Goal: Task Accomplishment & Management: Manage account settings

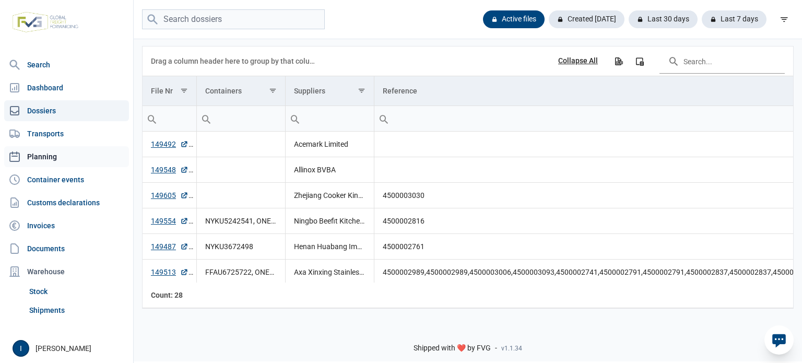
click at [46, 158] on link "Planning" at bounding box center [66, 156] width 125 height 21
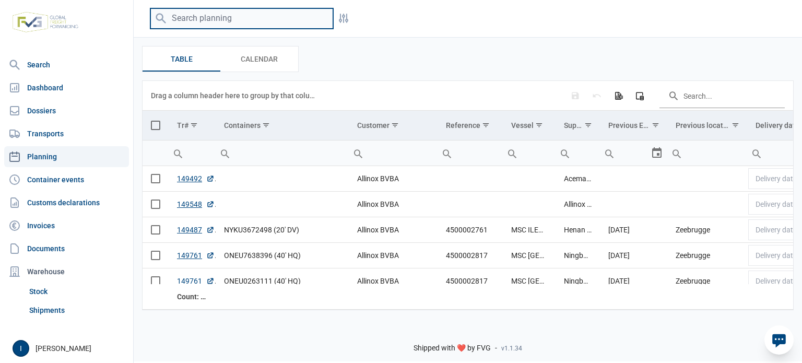
click at [226, 22] on input "search" at bounding box center [241, 18] width 183 height 20
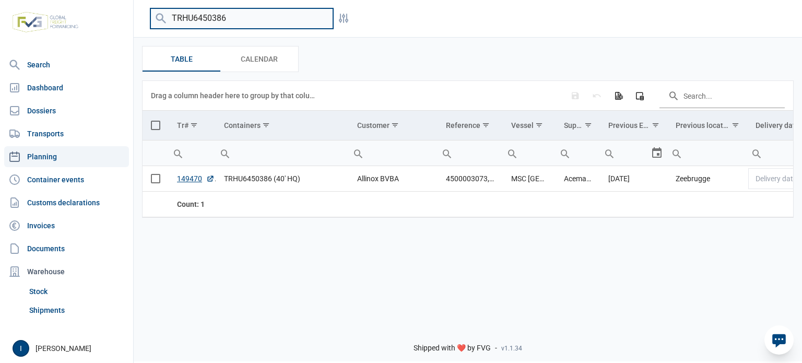
type input "TRHU6450386"
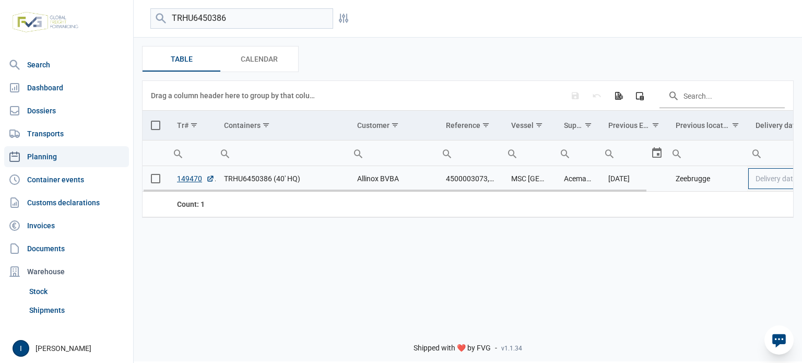
click at [787, 180] on span "Delivery date" at bounding box center [776, 178] width 41 height 8
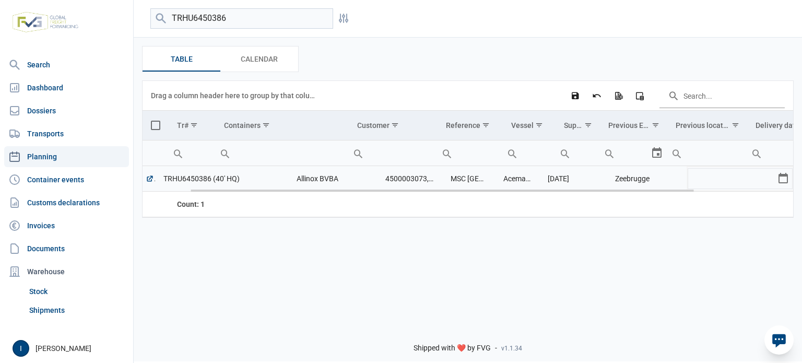
scroll to position [0, 61]
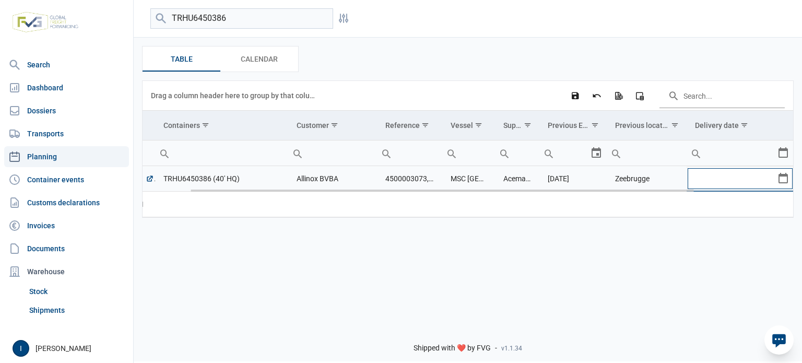
click at [782, 181] on div "Select" at bounding box center [787, 178] width 13 height 25
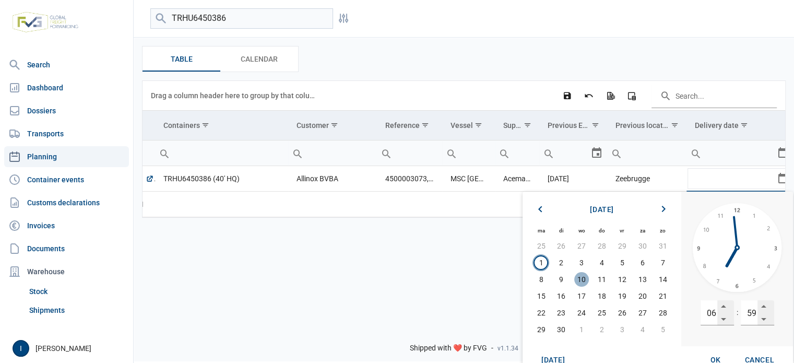
click at [582, 280] on span "10" at bounding box center [581, 279] width 15 height 15
click at [711, 315] on input "06" at bounding box center [709, 312] width 17 height 25
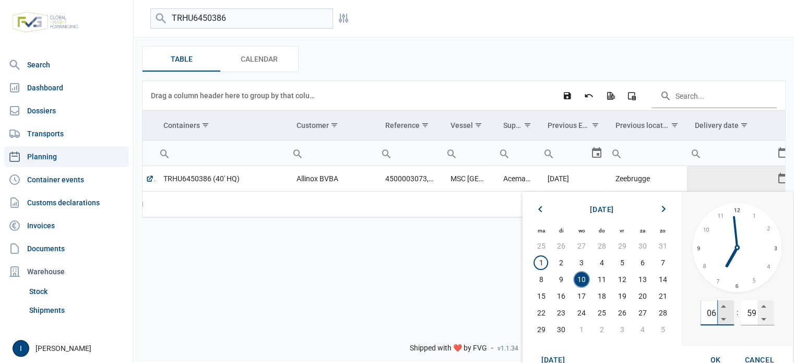
click at [711, 315] on input "06" at bounding box center [709, 312] width 17 height 25
type input "13"
type input "00"
click at [714, 359] on span "OK" at bounding box center [716, 360] width 10 height 8
type input "[DATE] 13:00"
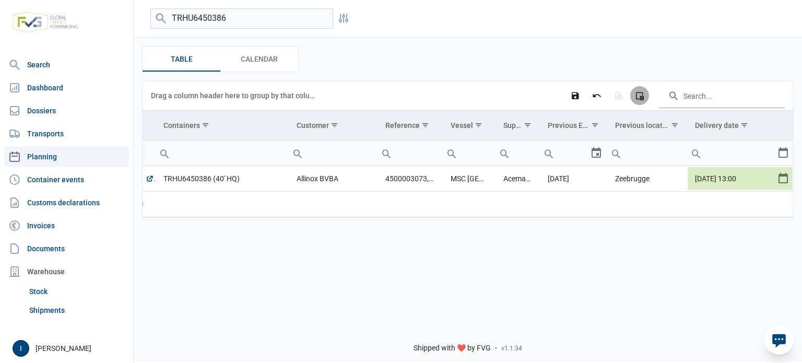
click at [641, 97] on icon "Column Chooser" at bounding box center [639, 95] width 9 height 9
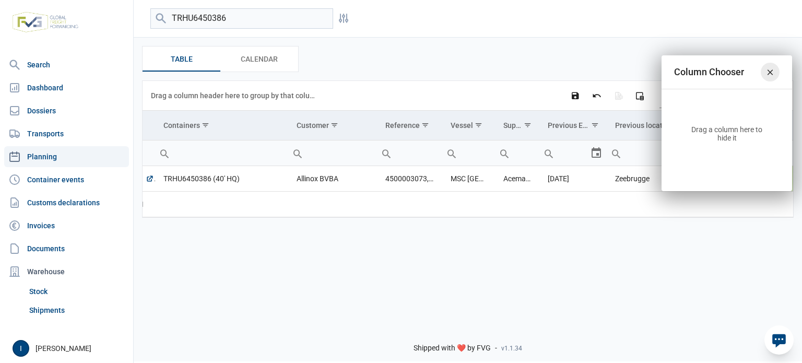
click at [771, 73] on icon "Close" at bounding box center [770, 71] width 9 height 9
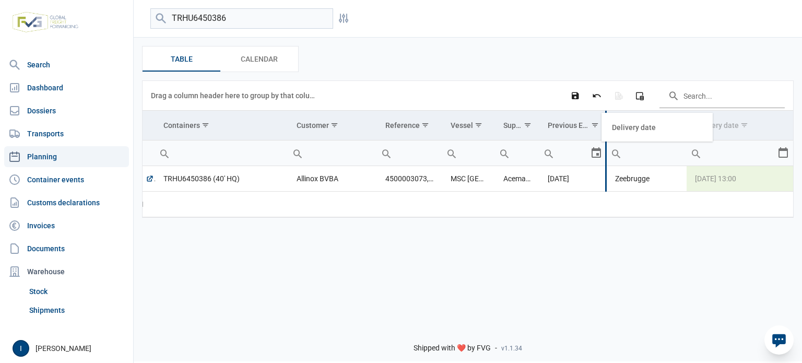
drag, startPoint x: 720, startPoint y: 125, endPoint x: 636, endPoint y: 126, distance: 84.6
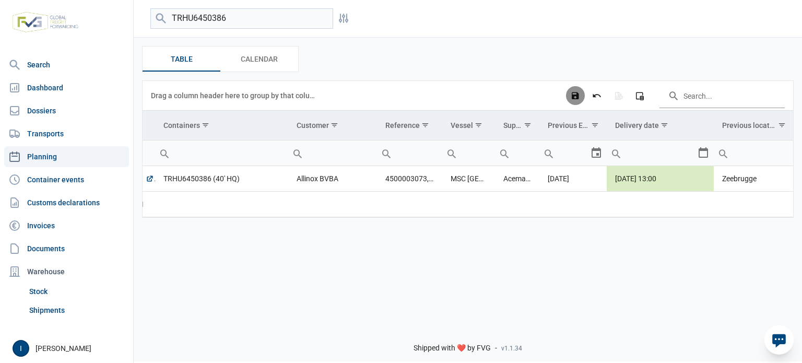
click at [576, 96] on icon "Save changes" at bounding box center [575, 95] width 9 height 9
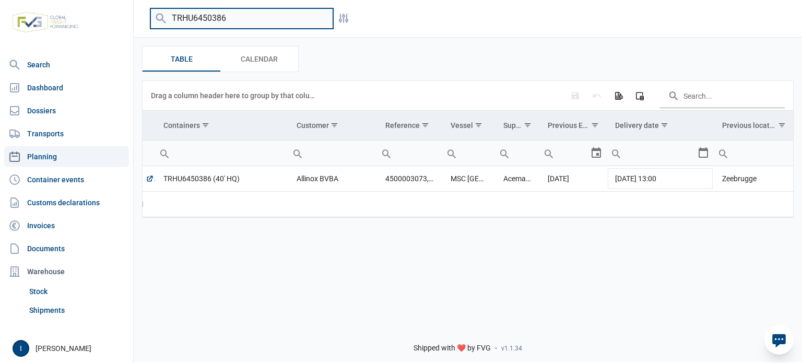
drag, startPoint x: 233, startPoint y: 20, endPoint x: 168, endPoint y: 19, distance: 65.8
click at [168, 19] on input "TRHU6450386" at bounding box center [241, 18] width 183 height 20
type input "UETU4150741"
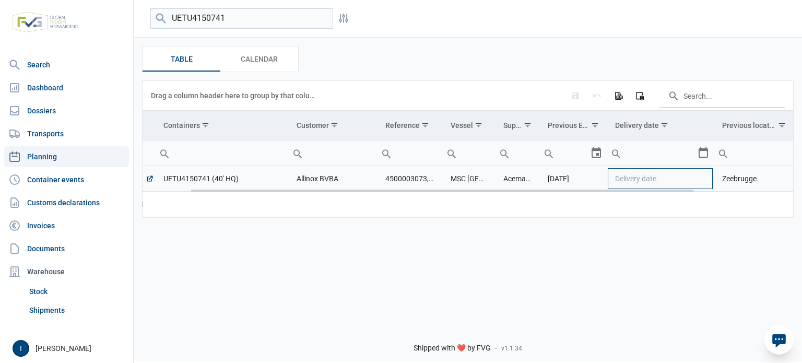
click at [704, 182] on td "Delivery date" at bounding box center [660, 179] width 107 height 26
click at [704, 179] on div "Select" at bounding box center [707, 178] width 13 height 25
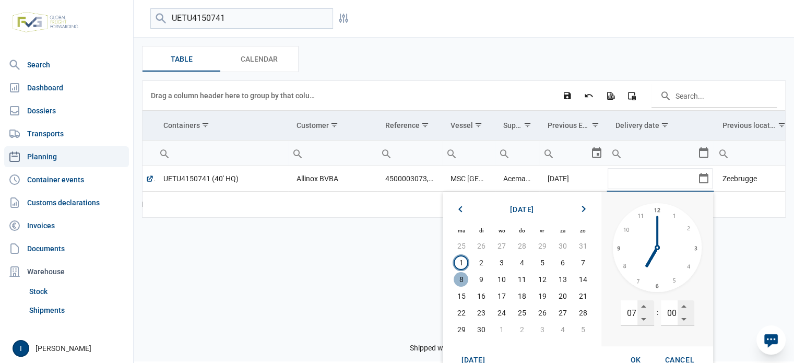
click at [463, 280] on span "8" at bounding box center [461, 279] width 15 height 15
click at [633, 312] on input "07" at bounding box center [629, 312] width 17 height 25
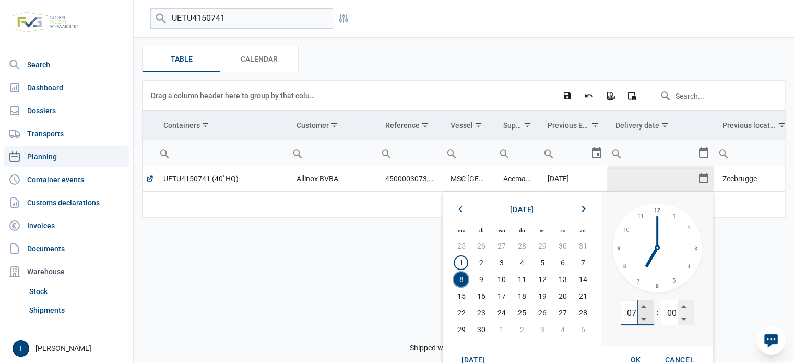
click at [633, 312] on input "07" at bounding box center [629, 312] width 17 height 25
type input "13"
type input "00"
click at [640, 360] on span "OK" at bounding box center [636, 360] width 10 height 8
type input "[DATE] 13:00"
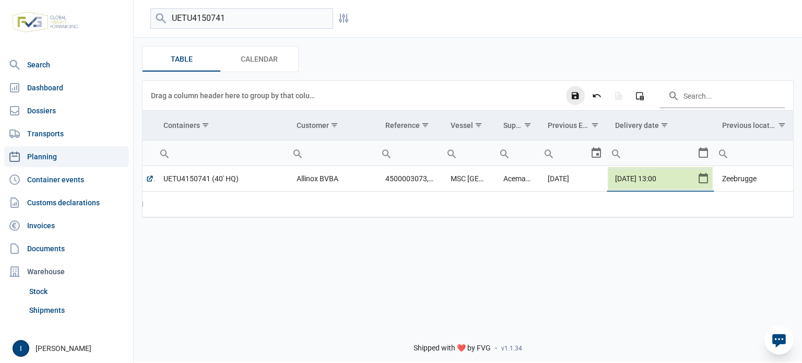
click at [576, 96] on icon "Save changes" at bounding box center [575, 95] width 9 height 9
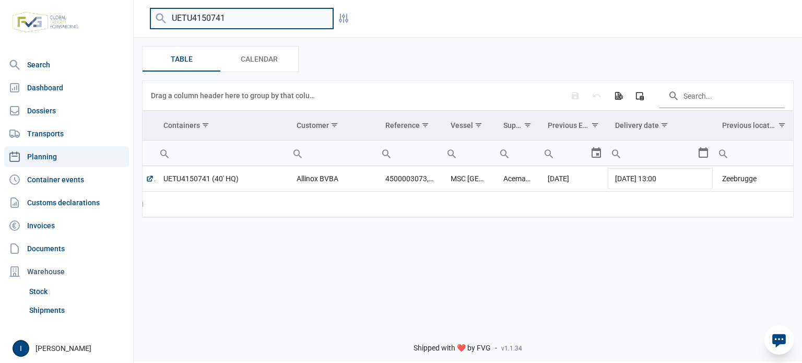
drag, startPoint x: 228, startPoint y: 17, endPoint x: 171, endPoint y: 13, distance: 57.1
click at [171, 13] on input "UETU4150741" at bounding box center [241, 18] width 183 height 20
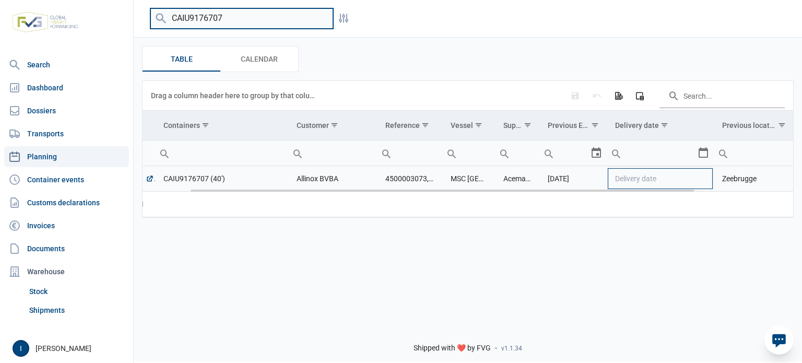
type input "CAIU9176707"
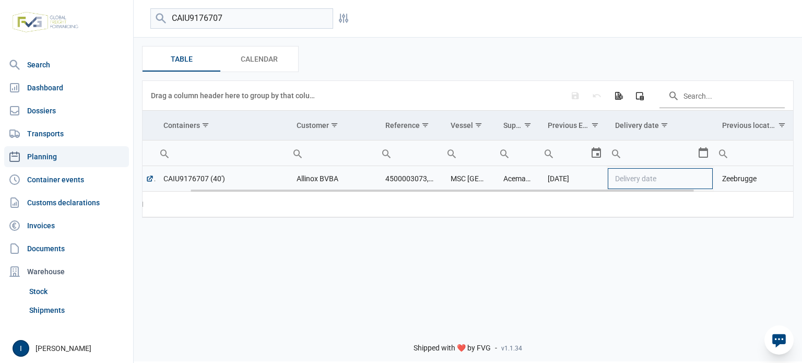
click at [705, 181] on td "Delivery date" at bounding box center [660, 179] width 107 height 26
click at [703, 179] on div "Select" at bounding box center [707, 178] width 13 height 25
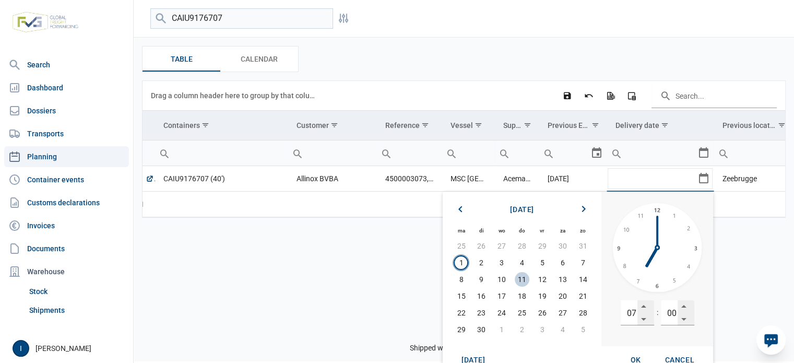
click at [520, 280] on span "11" at bounding box center [522, 279] width 15 height 15
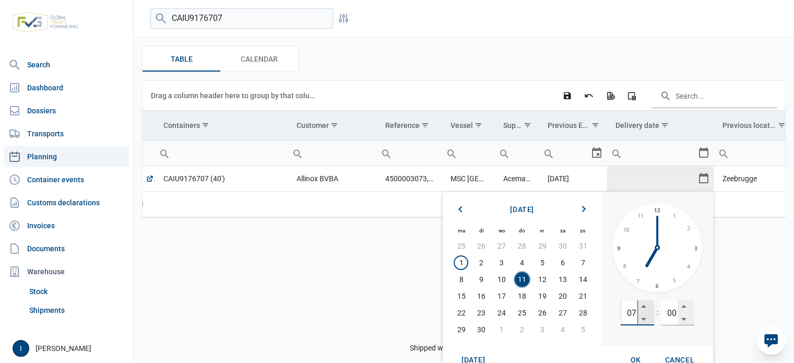
click at [631, 313] on input "07" at bounding box center [629, 312] width 17 height 25
type input "13"
type input "00"
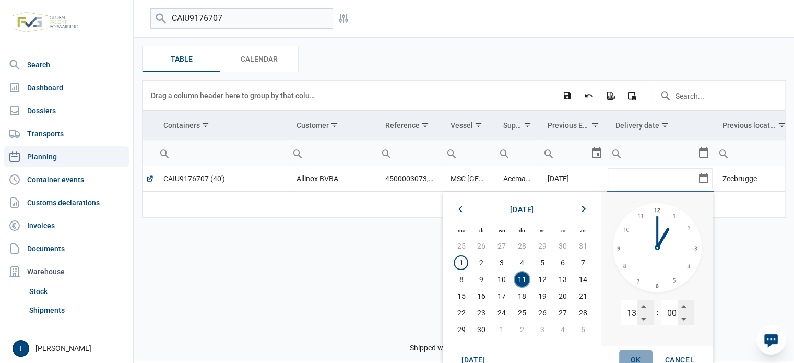
click at [641, 359] on span "OK" at bounding box center [636, 360] width 10 height 8
type input "[DATE] 13:00"
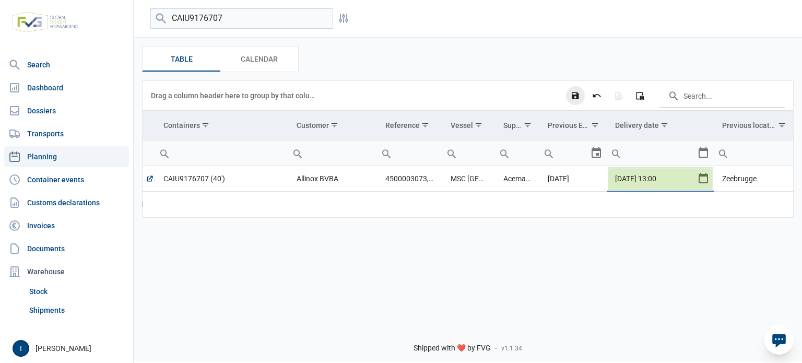
click at [574, 94] on icon "Save changes" at bounding box center [575, 95] width 9 height 9
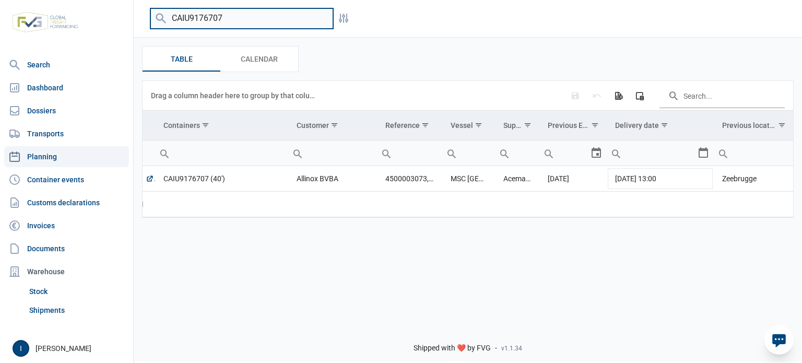
drag, startPoint x: 234, startPoint y: 17, endPoint x: 163, endPoint y: 16, distance: 71.6
click at [163, 16] on div "CAIU9176707" at bounding box center [241, 18] width 183 height 20
type input "ONEU5424630"
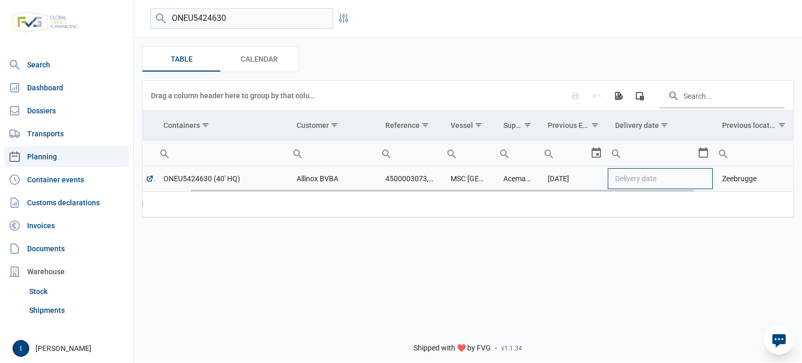
click at [704, 180] on td "Delivery date" at bounding box center [660, 179] width 107 height 26
click at [704, 180] on div "Select" at bounding box center [707, 178] width 13 height 25
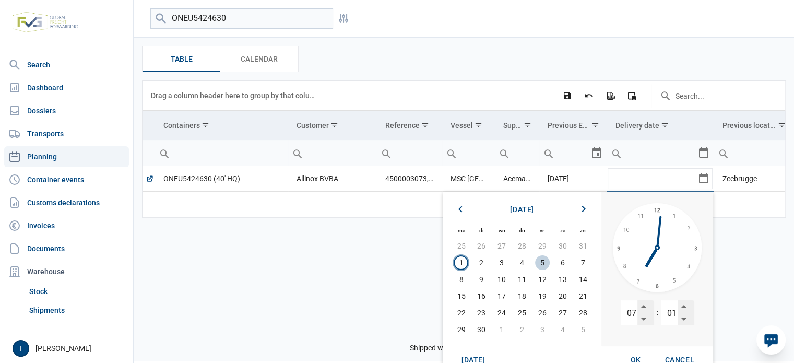
click at [545, 263] on span "5" at bounding box center [542, 262] width 15 height 15
click at [638, 357] on span "OK" at bounding box center [636, 360] width 10 height 8
type input "[DATE] 07:01"
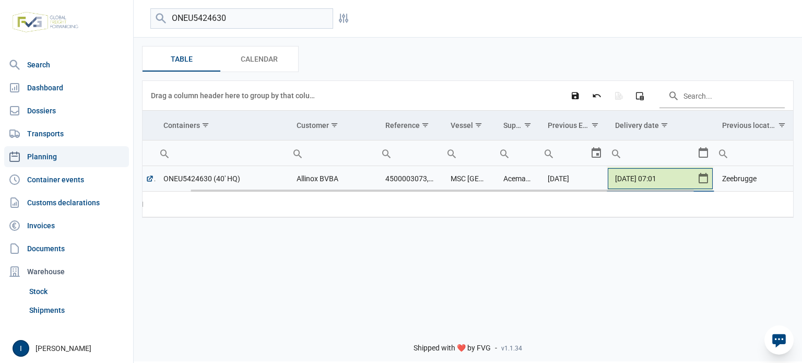
click at [706, 181] on div "Select" at bounding box center [707, 178] width 13 height 25
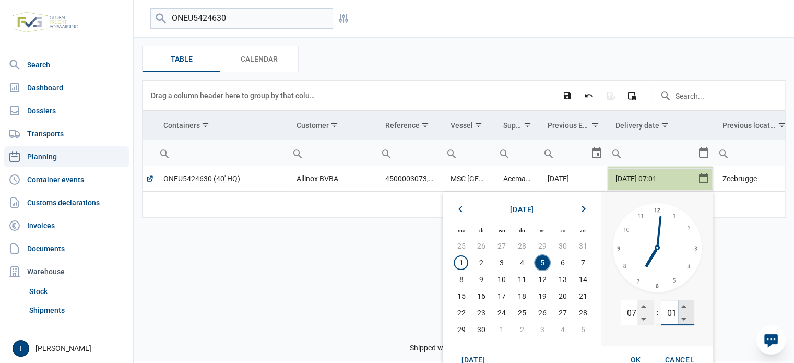
drag, startPoint x: 668, startPoint y: 312, endPoint x: 680, endPoint y: 312, distance: 12.0
click at [680, 312] on div "01" at bounding box center [677, 312] width 33 height 25
type input "00"
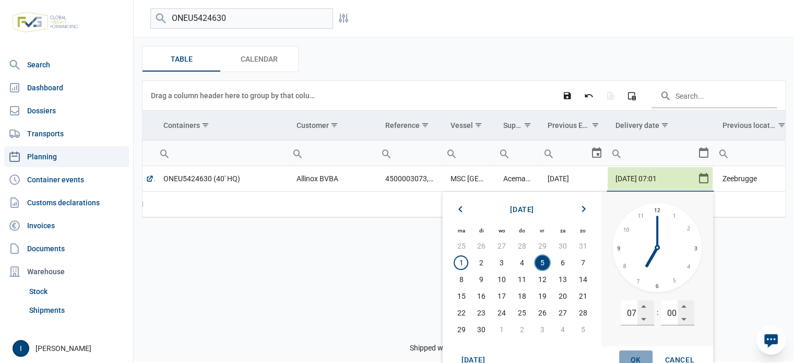
click at [633, 356] on span "OK" at bounding box center [636, 360] width 10 height 8
type input "[DATE] 07:00"
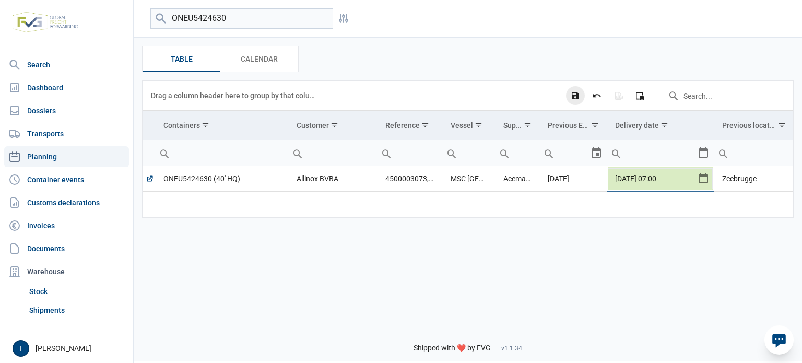
click at [573, 96] on icon "Save changes" at bounding box center [575, 95] width 9 height 9
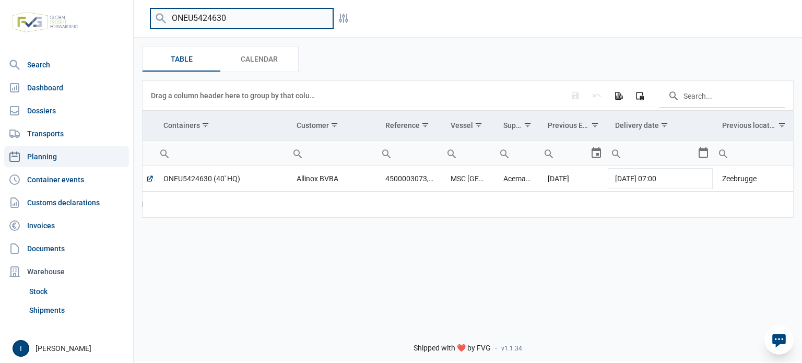
drag, startPoint x: 236, startPoint y: 18, endPoint x: 169, endPoint y: 14, distance: 66.4
click at [169, 14] on input "ONEU5424630" at bounding box center [241, 18] width 183 height 20
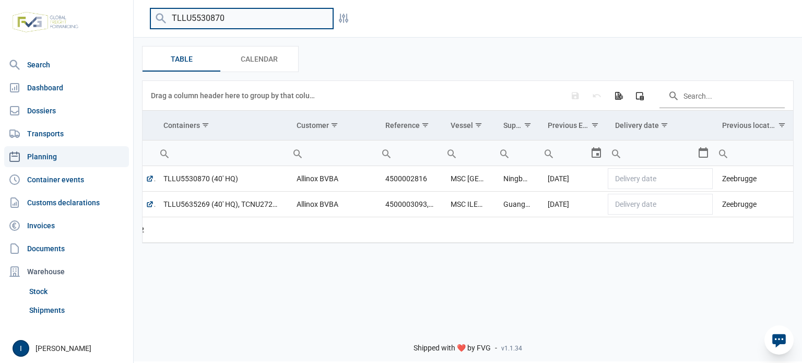
type input "TLLU5530870"
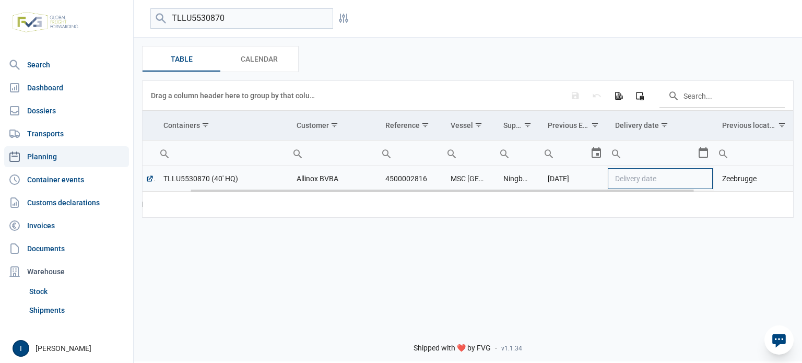
click at [702, 178] on td "Delivery date" at bounding box center [660, 179] width 107 height 26
click at [702, 178] on div "Select" at bounding box center [707, 178] width 13 height 25
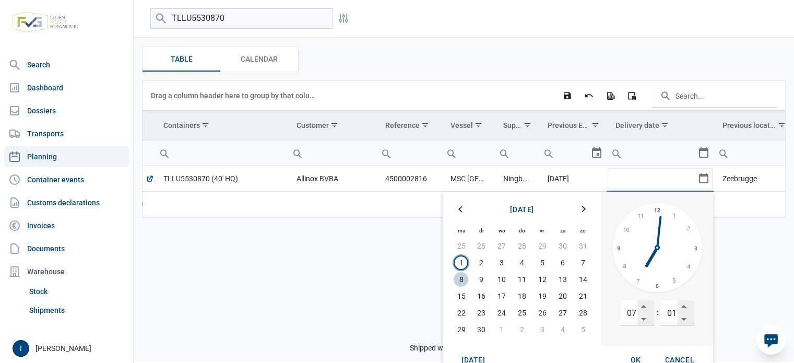
click at [462, 279] on span "8" at bounding box center [461, 279] width 15 height 15
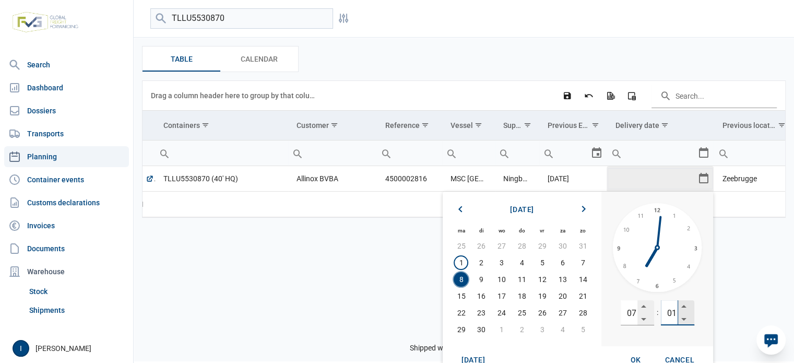
drag, startPoint x: 667, startPoint y: 315, endPoint x: 679, endPoint y: 311, distance: 12.7
click at [679, 311] on div "01" at bounding box center [677, 312] width 33 height 25
type input "00"
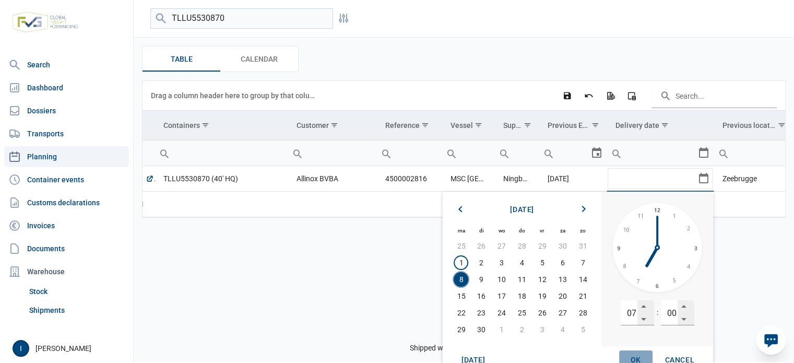
click at [637, 357] on span "OK" at bounding box center [636, 360] width 10 height 8
type input "[DATE] 07:00"
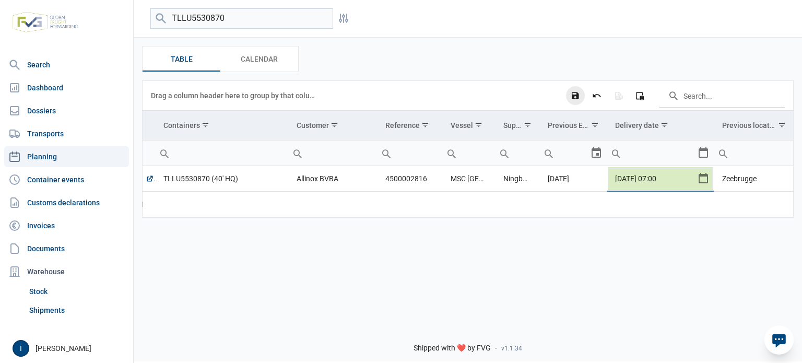
click at [574, 96] on icon "Save changes" at bounding box center [575, 95] width 9 height 9
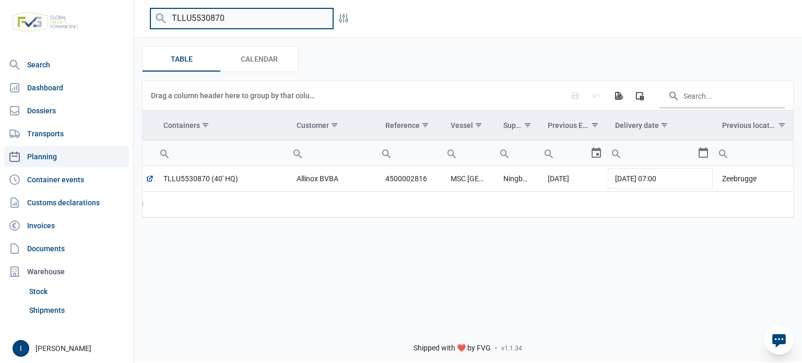
drag, startPoint x: 236, startPoint y: 18, endPoint x: 160, endPoint y: 17, distance: 76.2
click at [160, 17] on div "TLLU5530870" at bounding box center [241, 18] width 183 height 20
type input "Y"
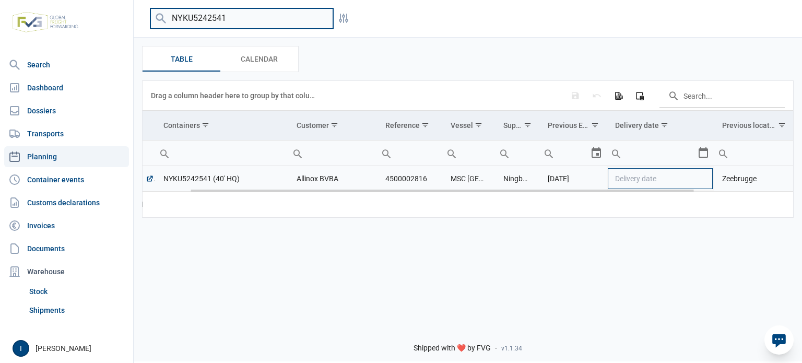
type input "NYKU5242541"
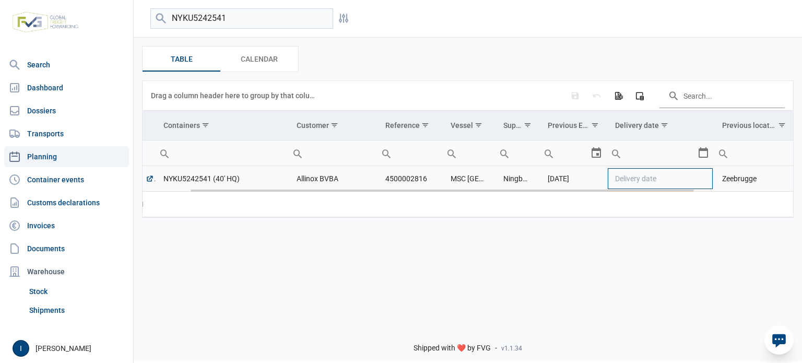
click at [701, 179] on td "Delivery date" at bounding box center [660, 179] width 107 height 26
click at [702, 179] on div "Select" at bounding box center [707, 178] width 13 height 25
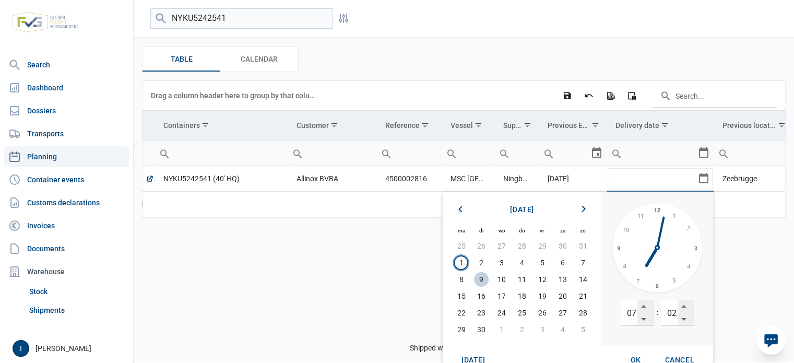
click at [483, 277] on span "9" at bounding box center [481, 279] width 15 height 15
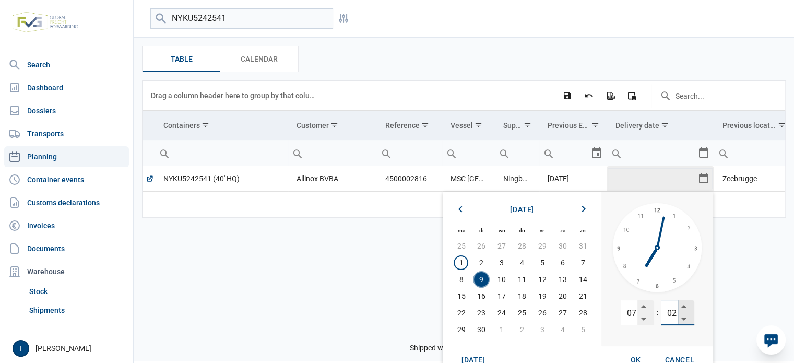
drag, startPoint x: 666, startPoint y: 315, endPoint x: 679, endPoint y: 312, distance: 13.4
click at [679, 312] on div "02" at bounding box center [677, 312] width 33 height 25
type input "00"
click at [636, 357] on span "OK" at bounding box center [636, 360] width 10 height 8
type input "[DATE] 07:00"
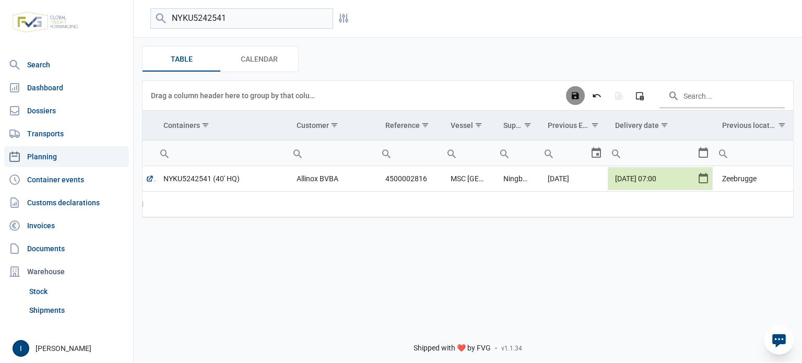
click at [573, 96] on icon "Save changes" at bounding box center [575, 95] width 9 height 9
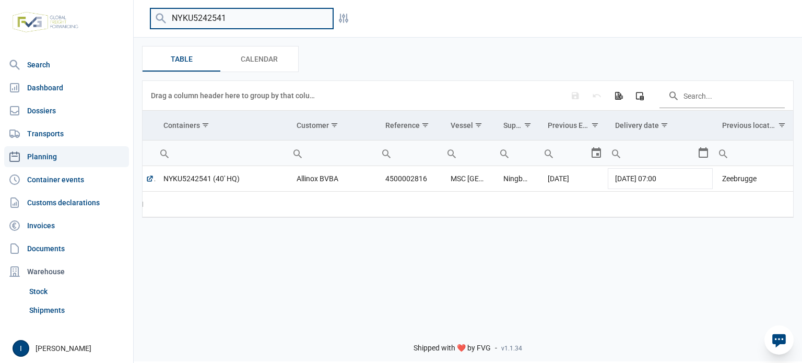
drag, startPoint x: 232, startPoint y: 18, endPoint x: 167, endPoint y: 15, distance: 65.8
click at [167, 15] on div "NYKU5242541" at bounding box center [241, 18] width 183 height 20
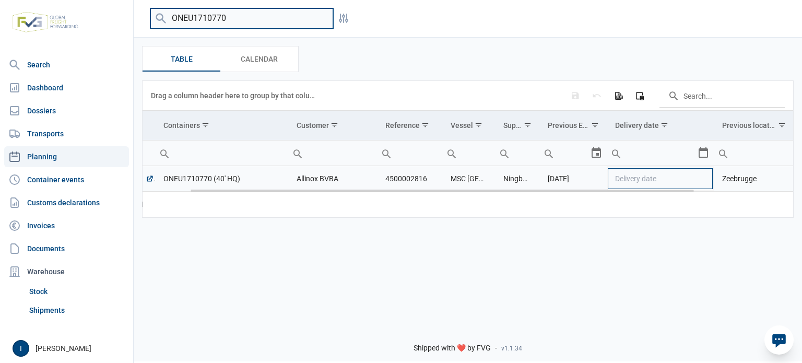
type input "ONEU1710770"
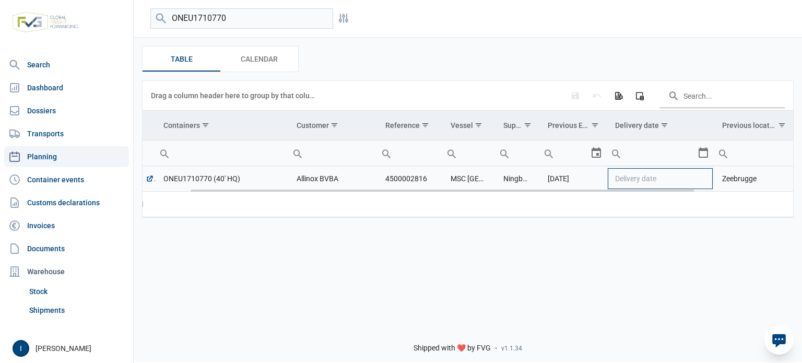
click at [697, 179] on td "Delivery date" at bounding box center [660, 179] width 107 height 26
click at [701, 178] on div "Select" at bounding box center [707, 178] width 13 height 25
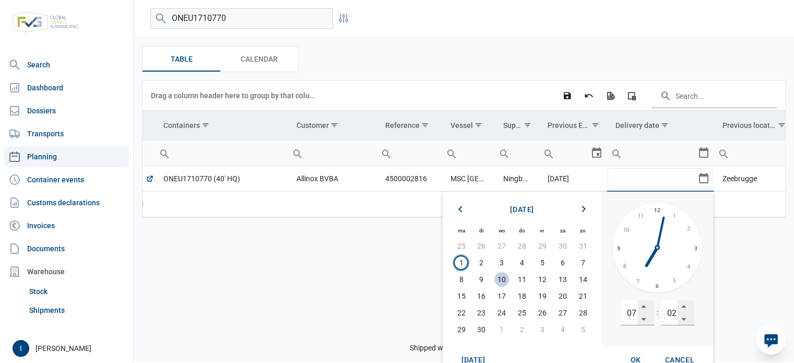
click at [503, 277] on span "10" at bounding box center [502, 279] width 15 height 15
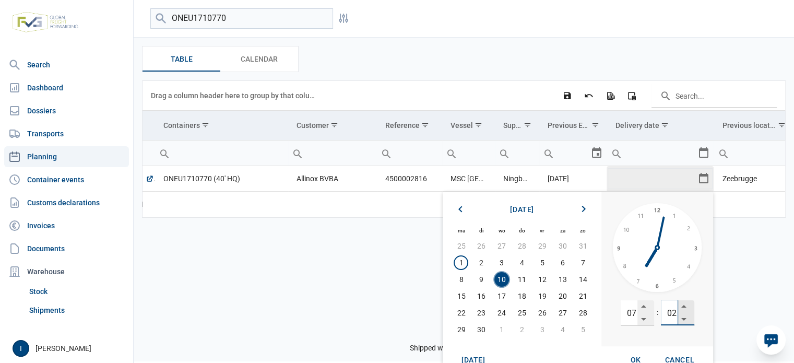
drag, startPoint x: 664, startPoint y: 315, endPoint x: 684, endPoint y: 313, distance: 20.0
click at [684, 313] on div "02" at bounding box center [677, 312] width 33 height 25
type input "00"
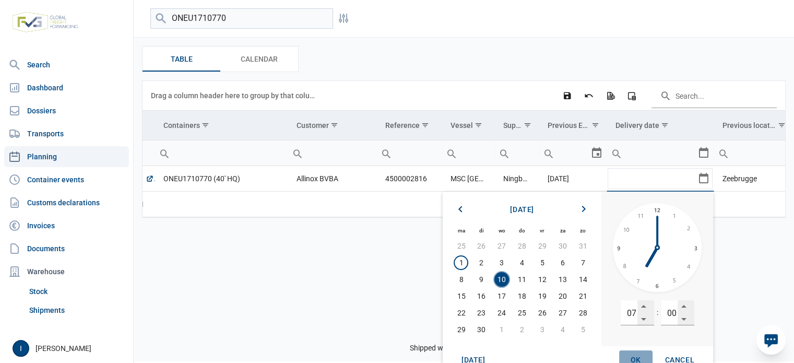
click at [636, 356] on span "OK" at bounding box center [636, 360] width 10 height 8
type input "[DATE] 07:00"
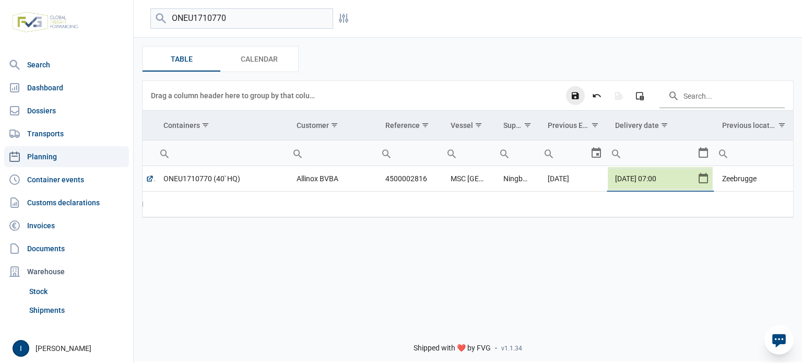
click at [579, 92] on icon "Save changes" at bounding box center [575, 95] width 9 height 9
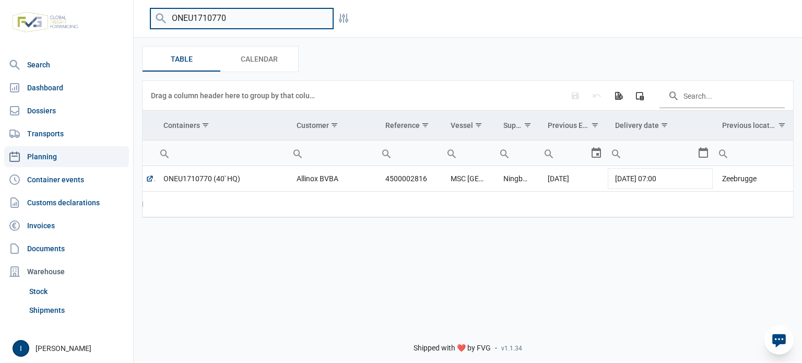
drag, startPoint x: 234, startPoint y: 18, endPoint x: 163, endPoint y: 16, distance: 71.0
click at [163, 16] on div "ONEU1710770" at bounding box center [241, 18] width 183 height 20
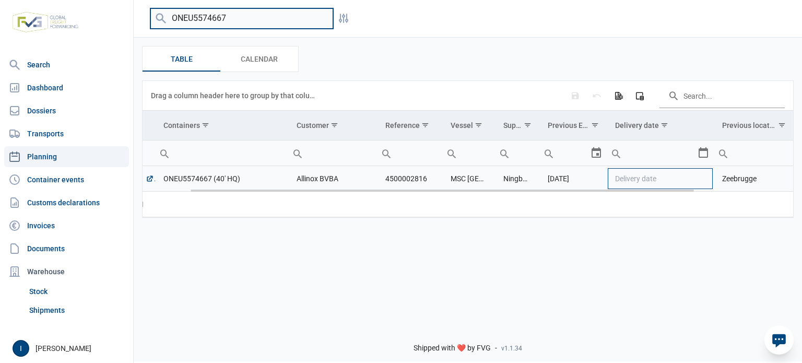
type input "ONEU5574667"
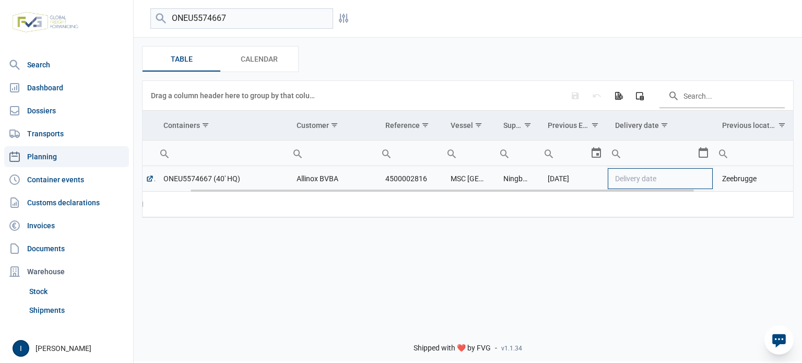
click at [705, 178] on td "Delivery date" at bounding box center [660, 179] width 107 height 26
click at [705, 178] on div "Select" at bounding box center [707, 178] width 13 height 25
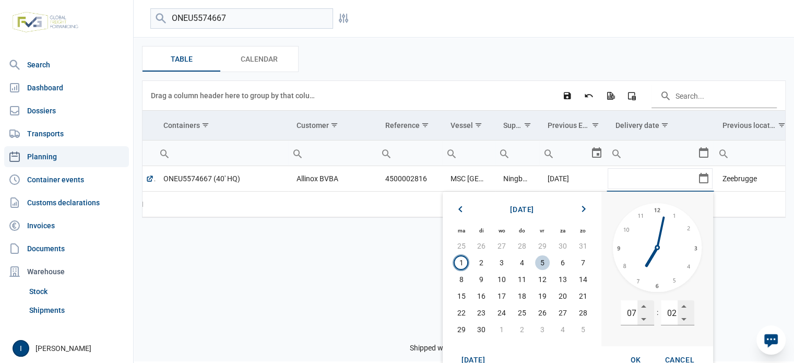
click at [542, 261] on span "5" at bounding box center [542, 262] width 15 height 15
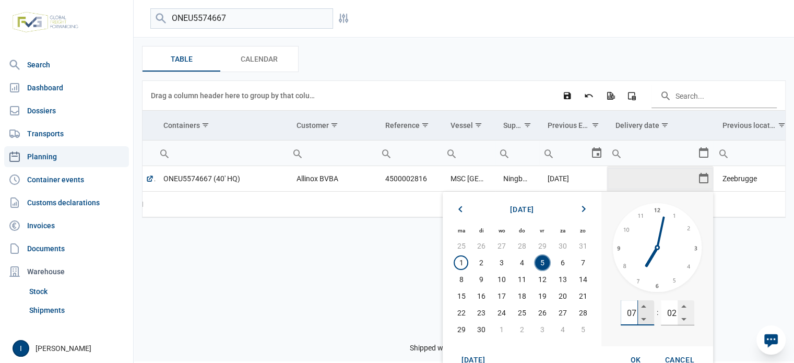
drag, startPoint x: 628, startPoint y: 315, endPoint x: 643, endPoint y: 313, distance: 15.9
click at [643, 313] on div "07" at bounding box center [637, 312] width 33 height 25
type input "13"
type input "00"
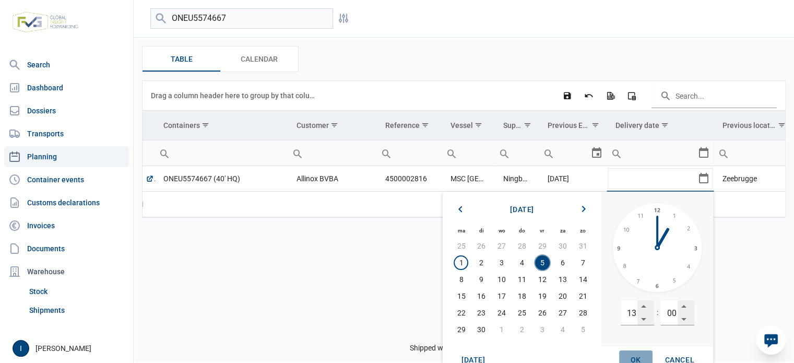
click at [635, 356] on span "OK" at bounding box center [636, 360] width 10 height 8
type input "[DATE] 13:00"
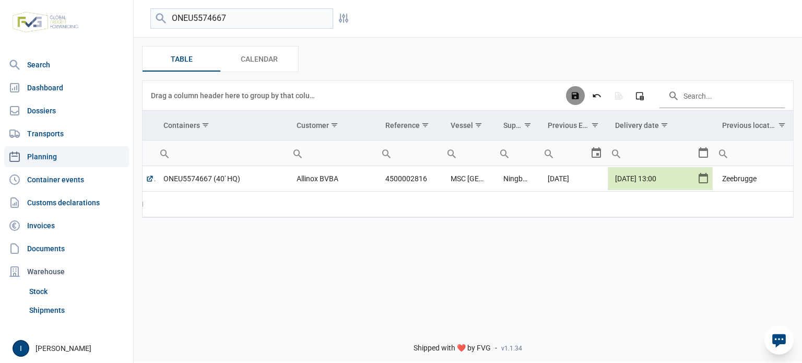
click at [576, 97] on icon "Save changes" at bounding box center [575, 95] width 9 height 9
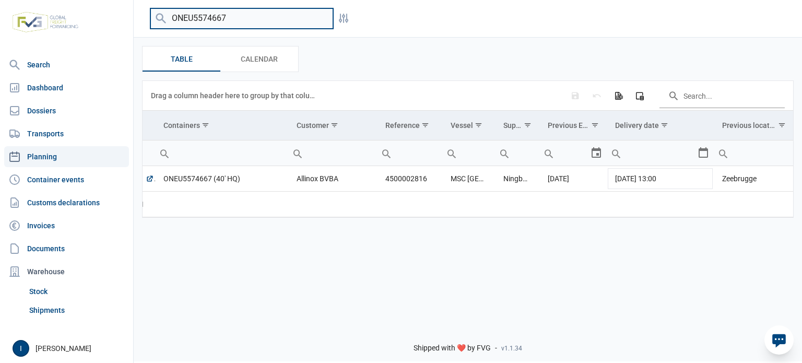
drag, startPoint x: 234, startPoint y: 18, endPoint x: 170, endPoint y: 18, distance: 64.8
click at [170, 18] on input "ONEU5574667" at bounding box center [241, 18] width 183 height 20
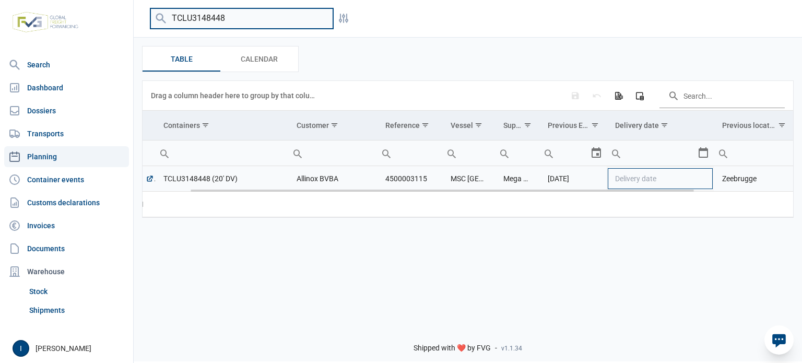
type input "TCLU3148448"
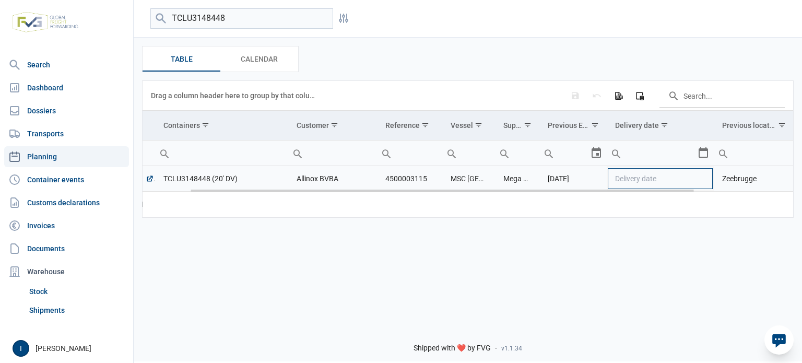
click at [702, 178] on td "Delivery date" at bounding box center [660, 179] width 107 height 26
click at [702, 178] on div "Select" at bounding box center [707, 178] width 13 height 25
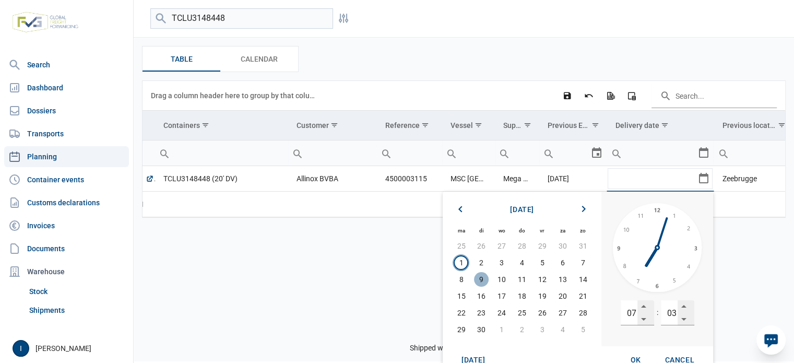
click at [481, 279] on span "9" at bounding box center [481, 279] width 15 height 15
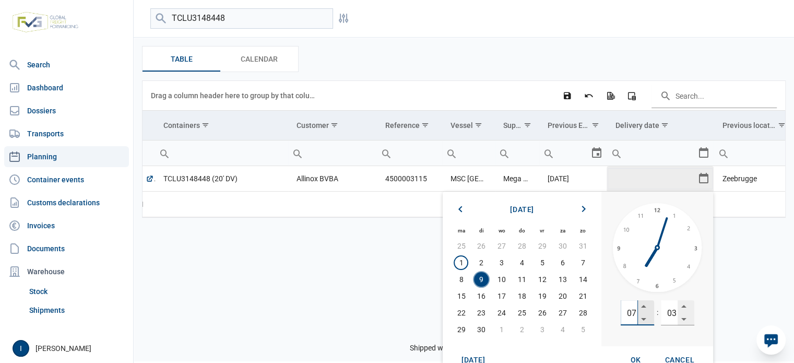
drag, startPoint x: 625, startPoint y: 311, endPoint x: 639, endPoint y: 312, distance: 14.1
click at [639, 312] on div "07" at bounding box center [637, 312] width 33 height 25
type input "3"
type input "13"
type input "00"
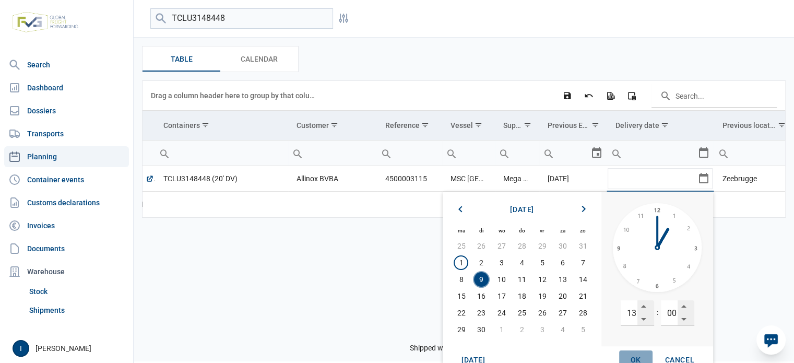
click at [637, 357] on span "OK" at bounding box center [636, 360] width 10 height 8
type input "[DATE] 13:00"
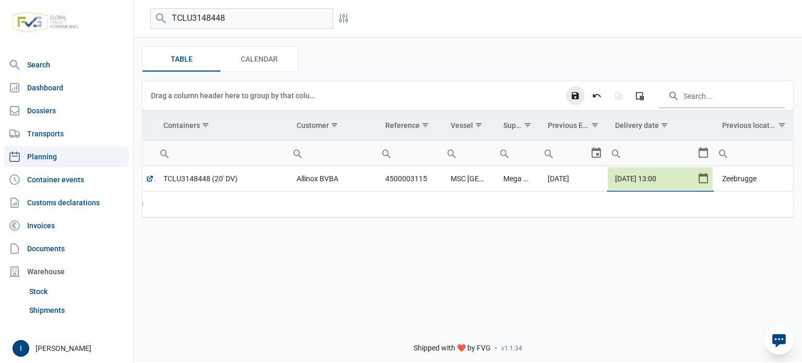
click at [574, 93] on icon "Save changes" at bounding box center [575, 95] width 9 height 9
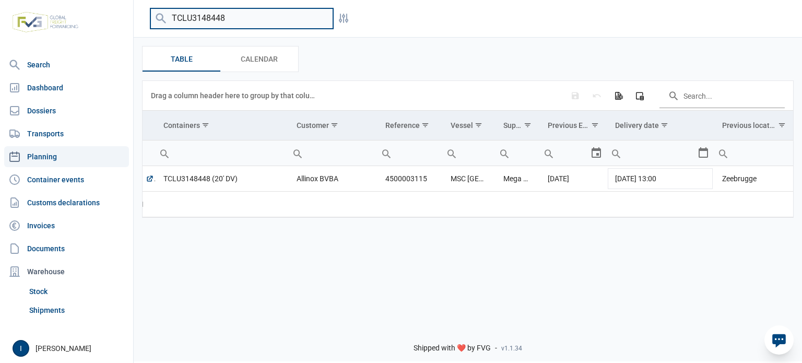
drag, startPoint x: 231, startPoint y: 18, endPoint x: 170, endPoint y: 24, distance: 61.4
click at [170, 24] on input "TCLU3148448" at bounding box center [241, 18] width 183 height 20
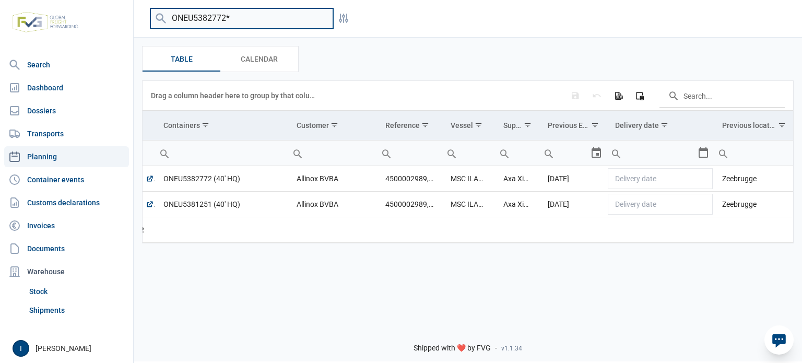
type input "ONEU5382772*"
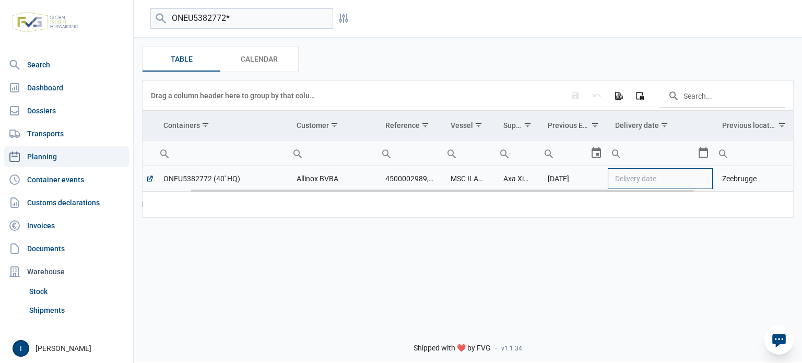
click at [704, 178] on td "Delivery date" at bounding box center [660, 179] width 107 height 26
click at [704, 180] on div "Select" at bounding box center [707, 178] width 13 height 25
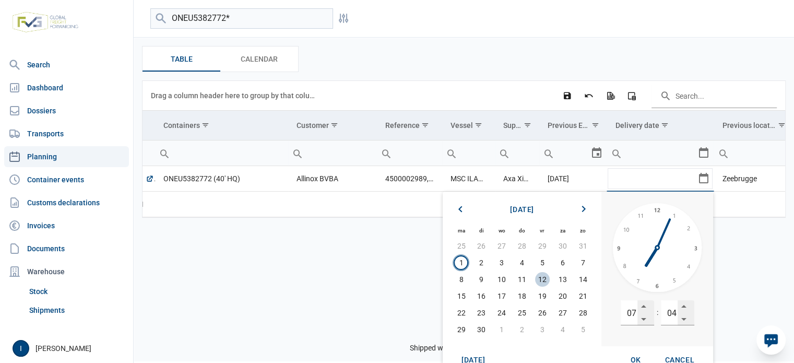
click at [543, 279] on span "12" at bounding box center [542, 279] width 15 height 15
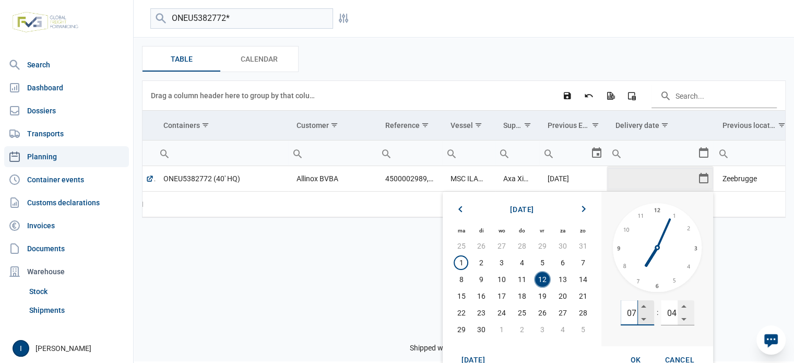
drag, startPoint x: 626, startPoint y: 313, endPoint x: 642, endPoint y: 313, distance: 16.2
click at [642, 313] on div "07" at bounding box center [637, 312] width 33 height 25
type input "13"
type input "00"
click at [640, 358] on span "OK" at bounding box center [636, 360] width 10 height 8
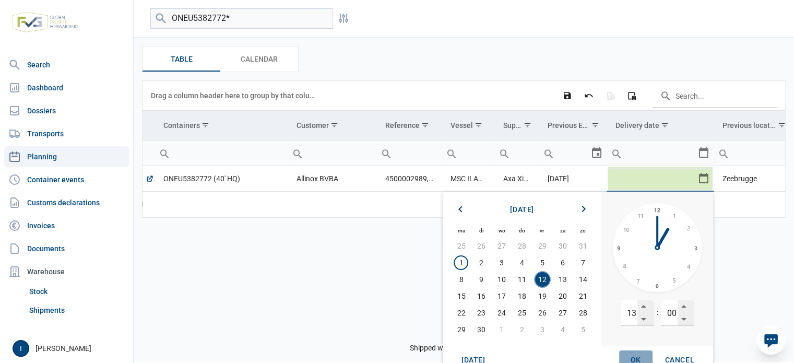
type input "[DATE] 13:00"
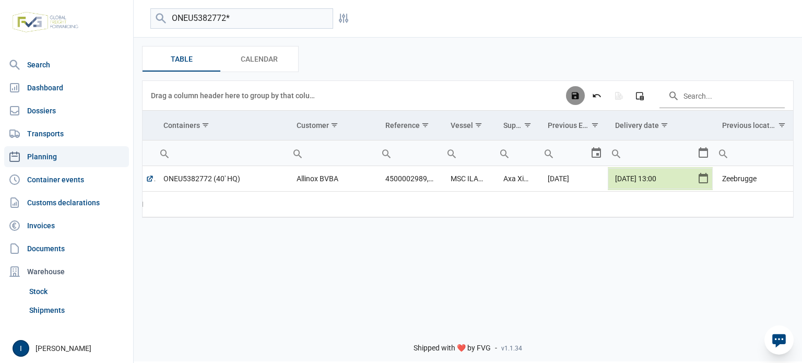
click at [575, 98] on icon "Save changes" at bounding box center [575, 95] width 9 height 9
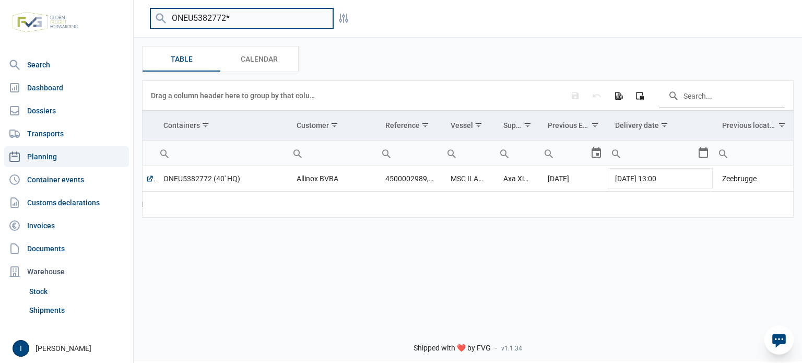
drag, startPoint x: 238, startPoint y: 18, endPoint x: 159, endPoint y: 13, distance: 79.6
click at [159, 13] on div "ONEU5382772*" at bounding box center [241, 18] width 183 height 20
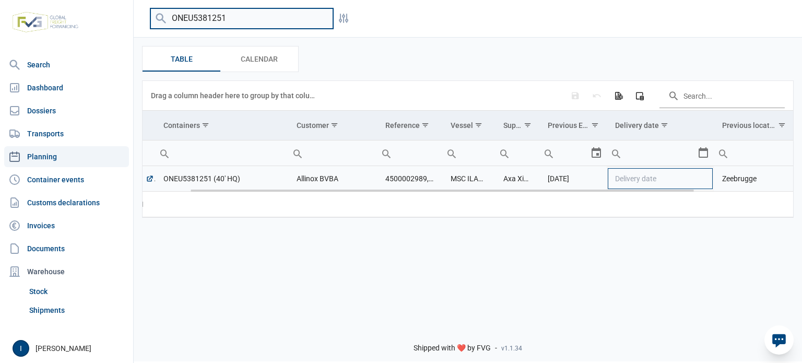
type input "ONEU5381251"
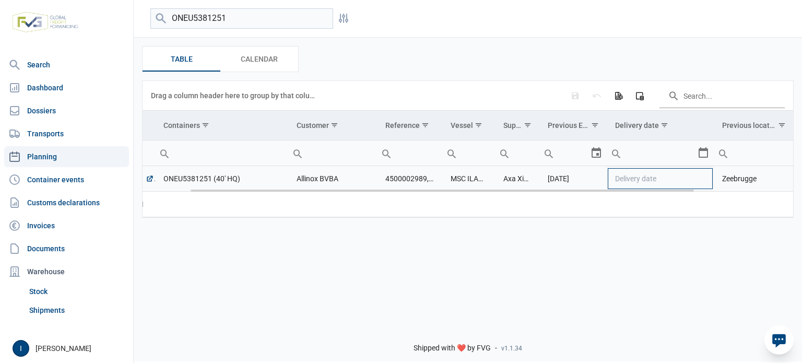
click at [698, 179] on td "Delivery date" at bounding box center [660, 179] width 107 height 26
click at [702, 179] on div "Select" at bounding box center [707, 178] width 13 height 25
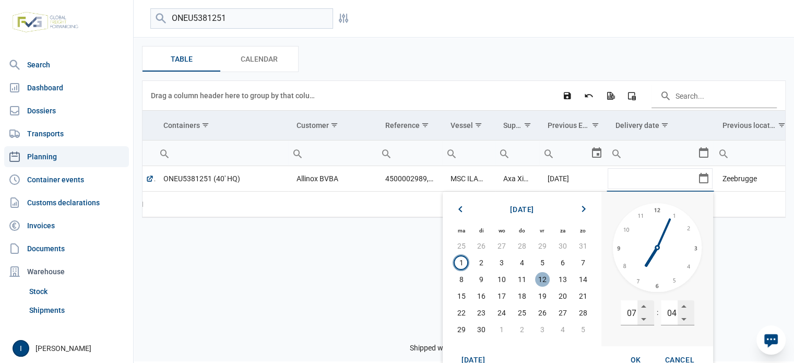
click at [544, 280] on span "12" at bounding box center [542, 279] width 15 height 15
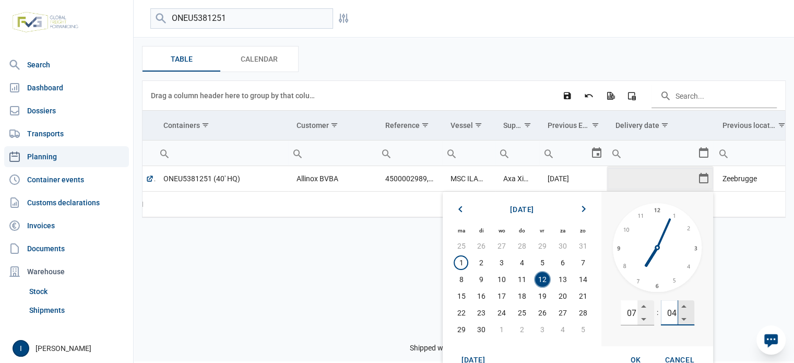
drag, startPoint x: 667, startPoint y: 312, endPoint x: 680, endPoint y: 312, distance: 13.1
click at [680, 312] on div "04" at bounding box center [677, 312] width 33 height 25
type input "00"
click at [633, 356] on span "OK" at bounding box center [636, 360] width 10 height 8
type input "[DATE] 07:00"
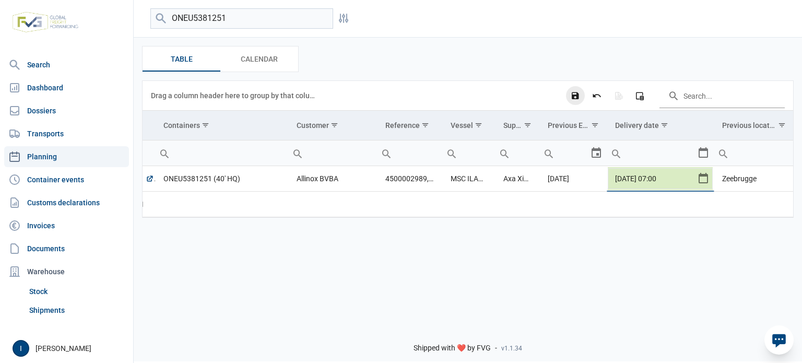
click at [576, 97] on icon "Save changes" at bounding box center [575, 95] width 9 height 9
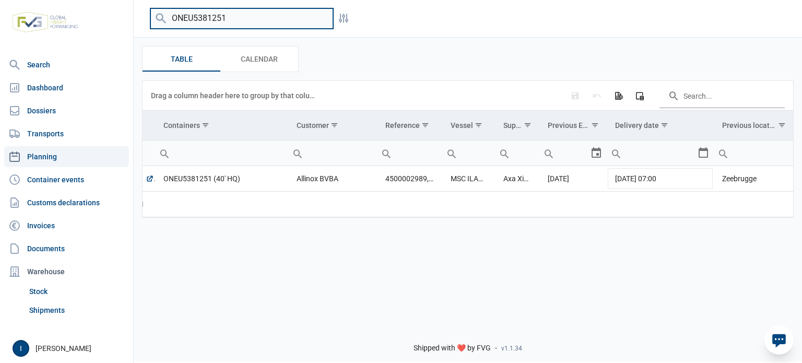
drag, startPoint x: 227, startPoint y: 19, endPoint x: 161, endPoint y: 18, distance: 65.3
click at [161, 18] on div "ONEU5381251" at bounding box center [241, 18] width 183 height 20
type input "ONEU1842530"
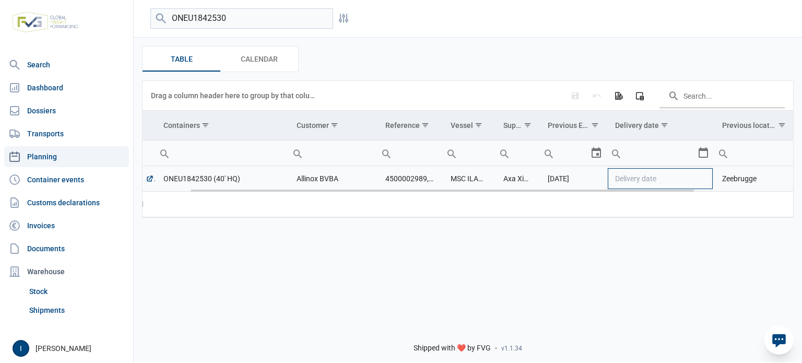
click at [702, 182] on td "Delivery date" at bounding box center [660, 179] width 107 height 26
click at [704, 182] on div "Select" at bounding box center [707, 178] width 13 height 25
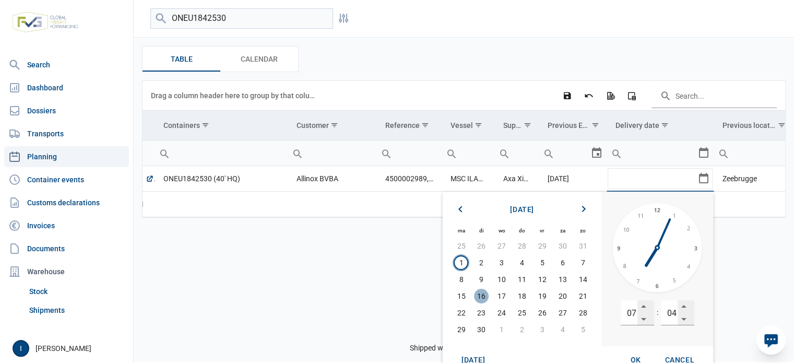
click at [485, 296] on span "16" at bounding box center [481, 296] width 15 height 15
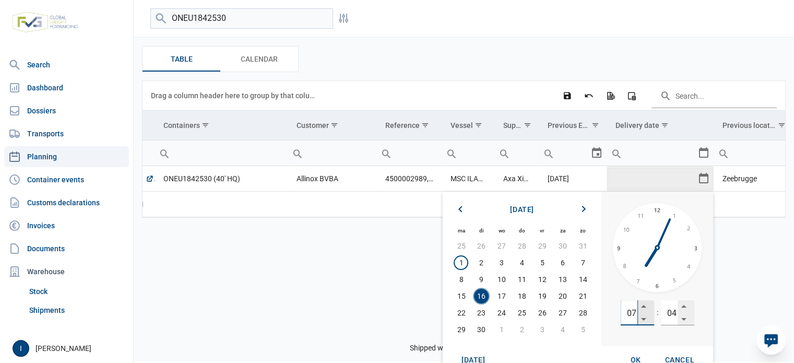
drag, startPoint x: 627, startPoint y: 315, endPoint x: 636, endPoint y: 313, distance: 9.0
click at [636, 313] on input "07" at bounding box center [629, 312] width 17 height 25
type input "13"
type input "00"
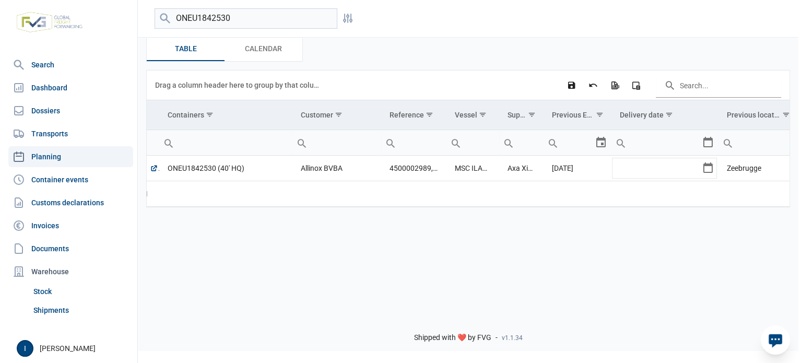
scroll to position [0, 0]
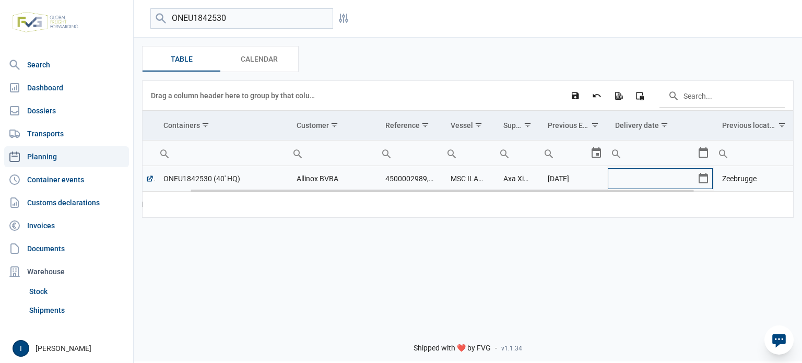
click at [705, 179] on div "Select" at bounding box center [707, 178] width 13 height 25
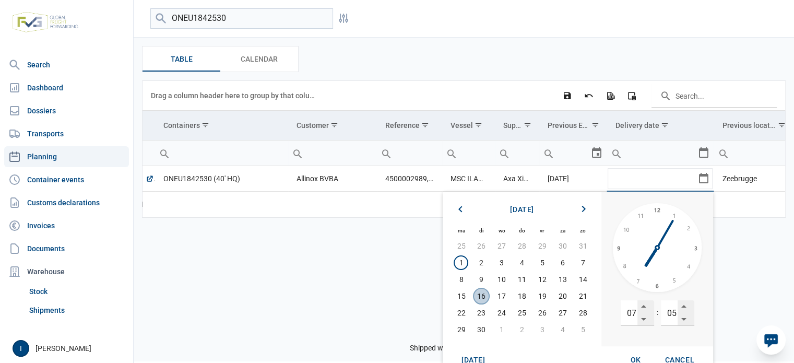
click at [484, 296] on span "16" at bounding box center [481, 296] width 15 height 15
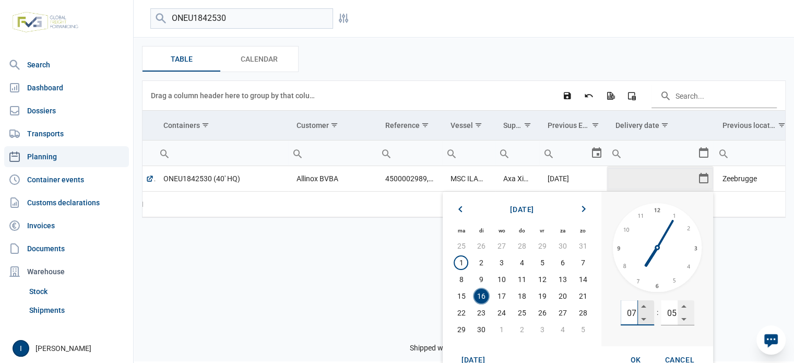
drag, startPoint x: 622, startPoint y: 315, endPoint x: 639, endPoint y: 313, distance: 17.4
click at [639, 313] on div "07" at bounding box center [637, 312] width 33 height 25
type input "13"
type input "00"
click at [640, 357] on span "OK" at bounding box center [636, 360] width 10 height 8
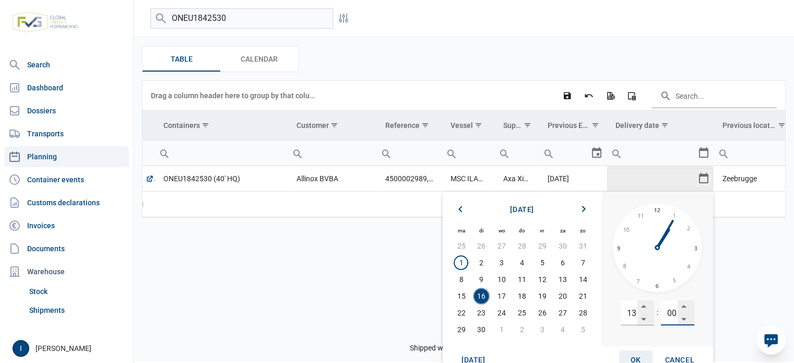
type input "[DATE] 13:00"
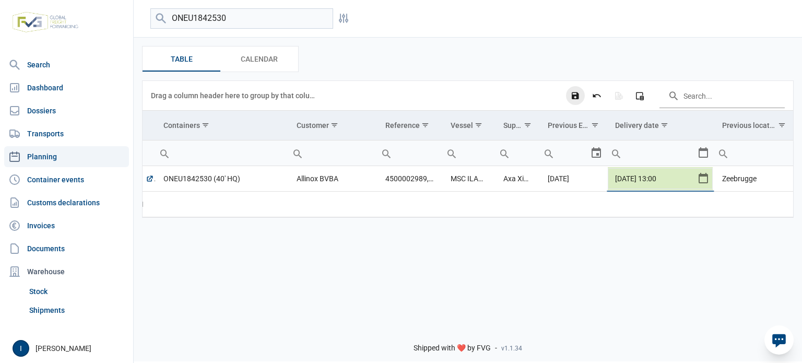
click at [577, 98] on icon "Save changes" at bounding box center [575, 95] width 9 height 9
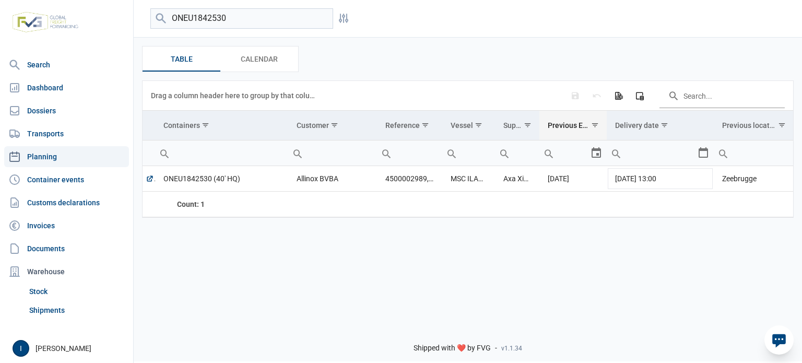
scroll to position [0, 61]
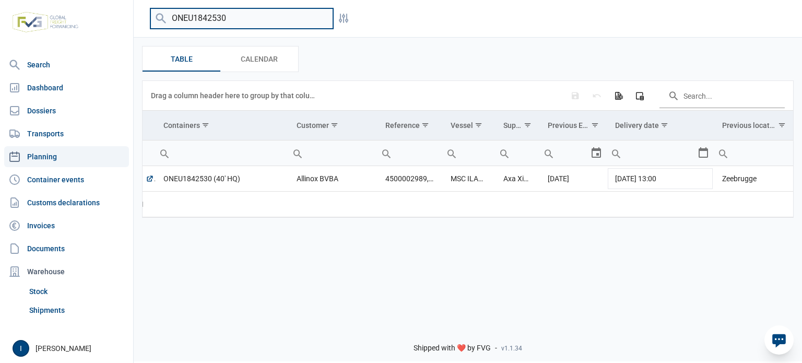
drag, startPoint x: 241, startPoint y: 19, endPoint x: 161, endPoint y: 17, distance: 80.4
click at [161, 17] on div "ONEU1842530" at bounding box center [241, 18] width 183 height 20
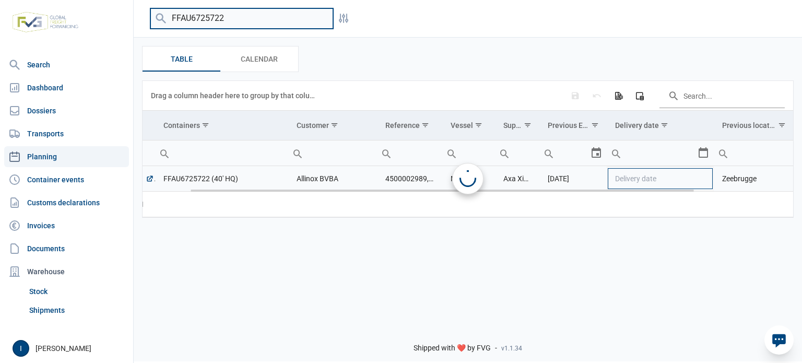
type input "FFAU6725722"
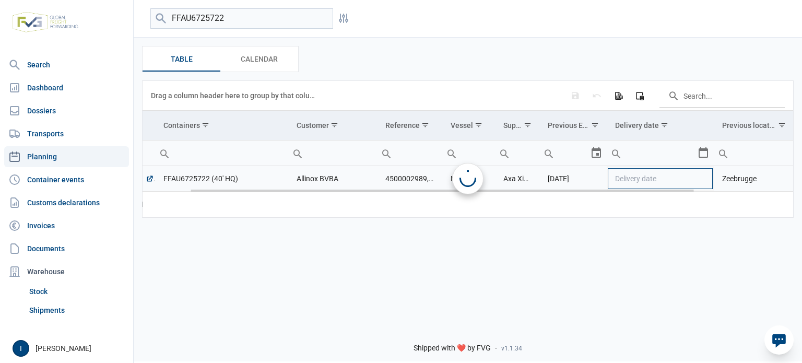
click at [703, 180] on td "Delivery date" at bounding box center [660, 179] width 107 height 26
click at [702, 180] on td "Delivery date" at bounding box center [660, 179] width 107 height 26
click at [702, 180] on div "Select" at bounding box center [707, 178] width 13 height 25
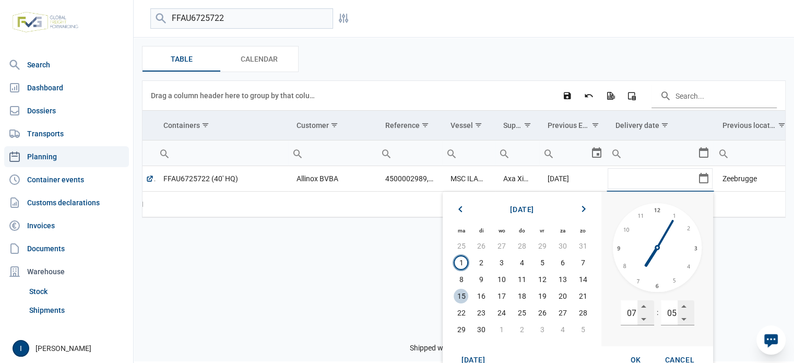
click at [464, 296] on span "15" at bounding box center [461, 296] width 15 height 15
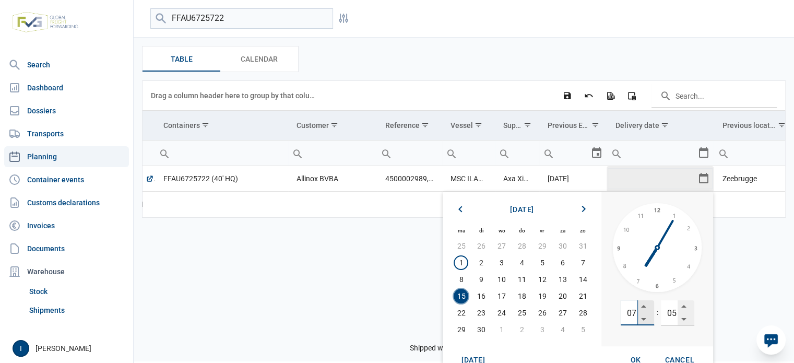
drag, startPoint x: 626, startPoint y: 315, endPoint x: 641, endPoint y: 314, distance: 15.2
click at [641, 314] on div "07" at bounding box center [637, 312] width 33 height 25
type input "13"
type input "00"
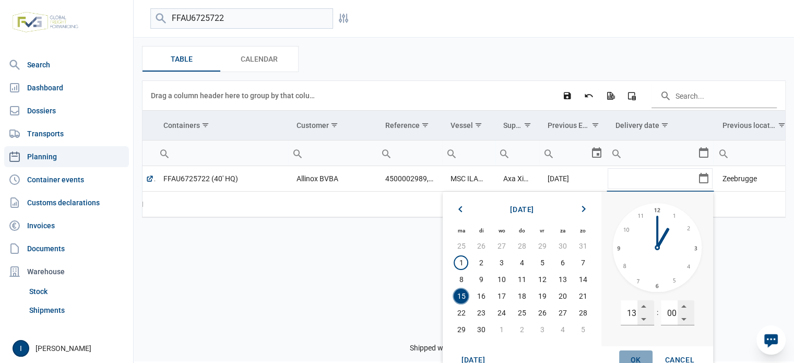
click at [638, 357] on span "OK" at bounding box center [636, 360] width 10 height 8
type input "[DATE] 13:00"
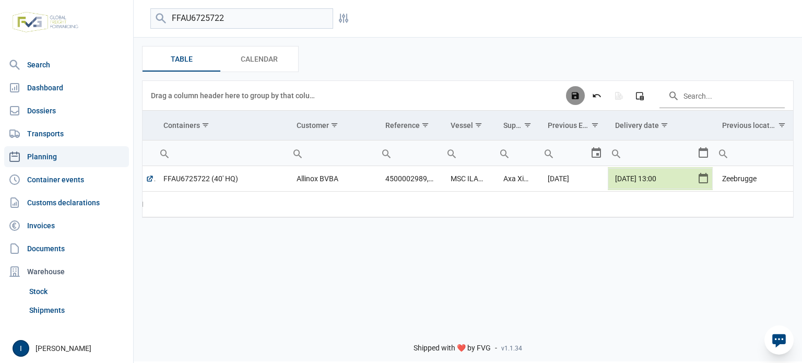
click at [577, 95] on icon "Save changes" at bounding box center [575, 95] width 9 height 9
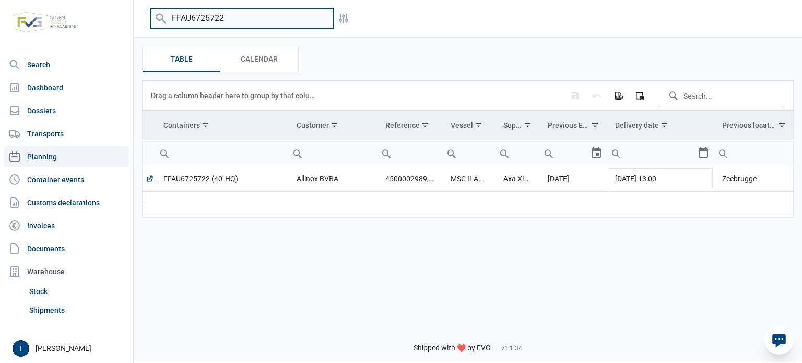
drag, startPoint x: 220, startPoint y: 17, endPoint x: 168, endPoint y: 14, distance: 51.8
click at [168, 14] on input "FFAU6725722" at bounding box center [241, 18] width 183 height 20
type input "t"
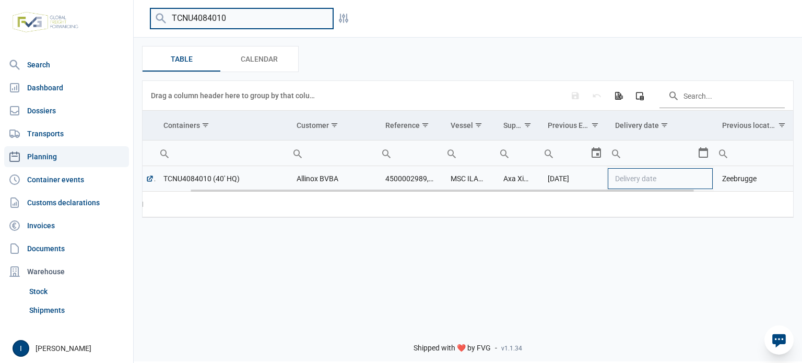
type input "TCNU4084010"
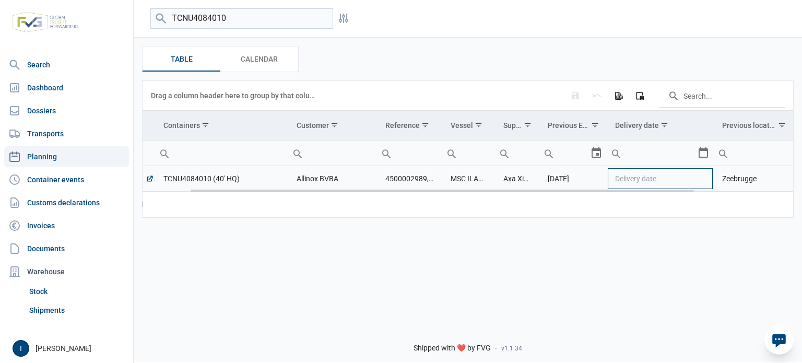
click at [700, 180] on td "Delivery date" at bounding box center [660, 179] width 107 height 26
click at [704, 177] on div "Select" at bounding box center [707, 178] width 13 height 25
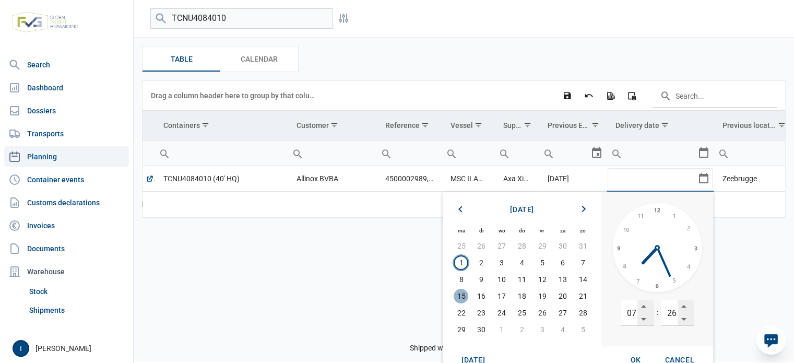
click at [463, 297] on span "15" at bounding box center [461, 296] width 15 height 15
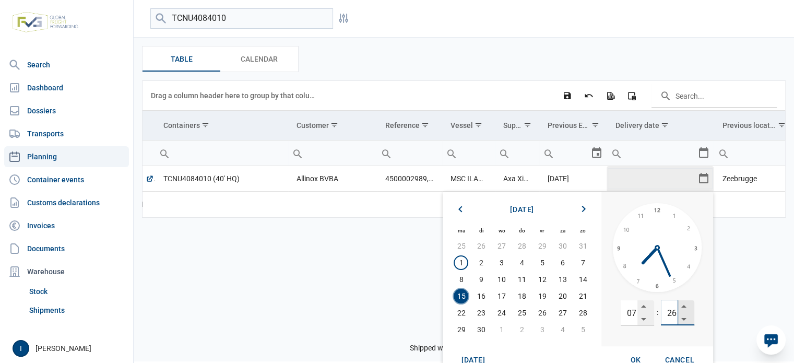
drag, startPoint x: 666, startPoint y: 313, endPoint x: 677, endPoint y: 311, distance: 11.2
click at [677, 311] on input "26" at bounding box center [669, 312] width 17 height 25
type input "00"
click at [635, 357] on span "OK" at bounding box center [636, 360] width 10 height 8
type input "[DATE] 07:00"
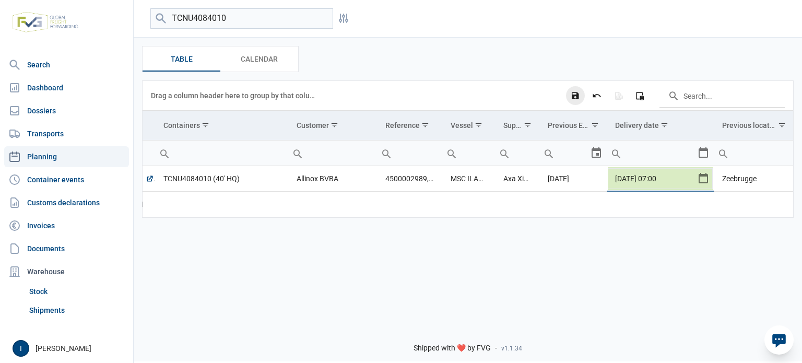
click at [576, 96] on icon "Save changes" at bounding box center [575, 95] width 9 height 9
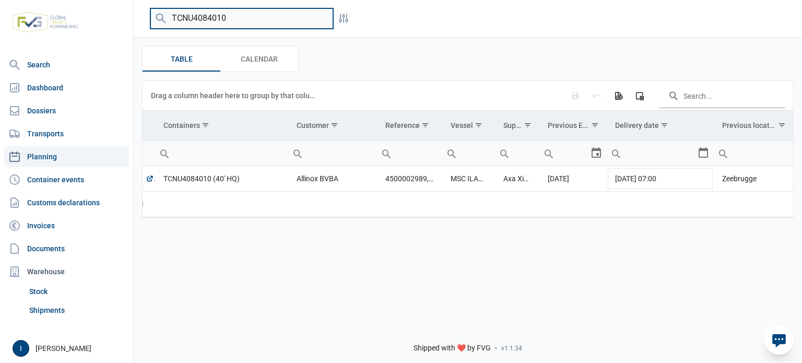
drag, startPoint x: 233, startPoint y: 17, endPoint x: 167, endPoint y: 14, distance: 66.9
click at [167, 14] on div "TCNU4084010" at bounding box center [241, 18] width 183 height 20
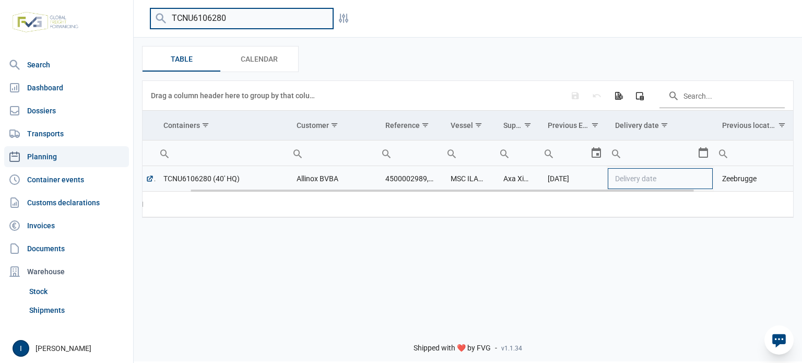
type input "TCNU6106280"
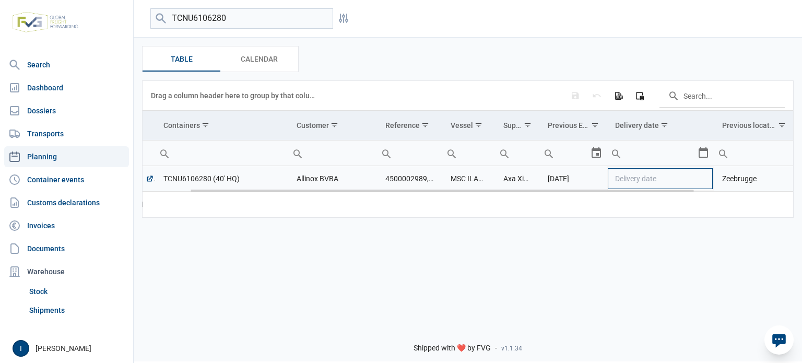
click at [703, 180] on td "Delivery date" at bounding box center [660, 179] width 107 height 26
click at [703, 180] on div "Select" at bounding box center [707, 178] width 13 height 25
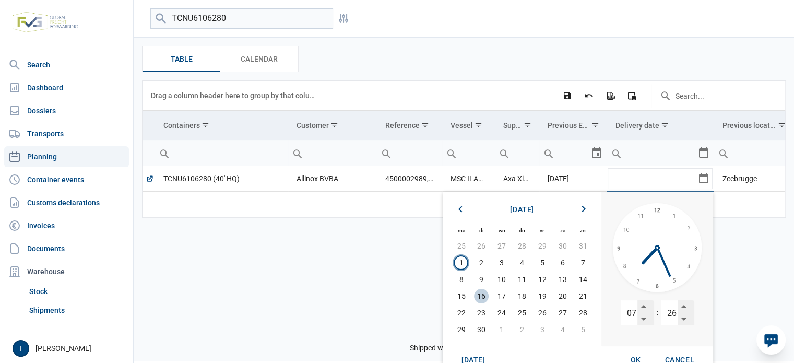
click at [485, 298] on span "16" at bounding box center [481, 296] width 15 height 15
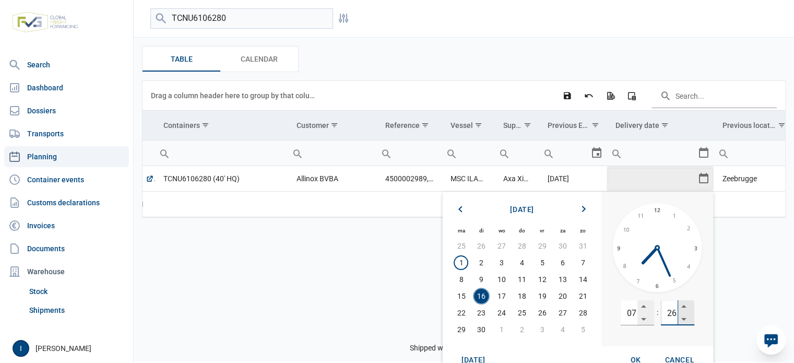
drag, startPoint x: 667, startPoint y: 309, endPoint x: 679, endPoint y: 309, distance: 12.0
click at [679, 309] on div "26" at bounding box center [677, 312] width 33 height 25
type input "00"
click at [638, 358] on span "OK" at bounding box center [636, 360] width 10 height 8
type input "[DATE] 07:00"
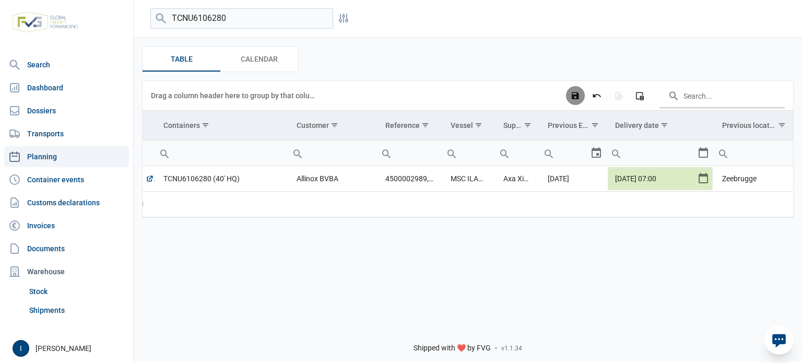
click at [577, 96] on icon "Save changes" at bounding box center [575, 95] width 9 height 9
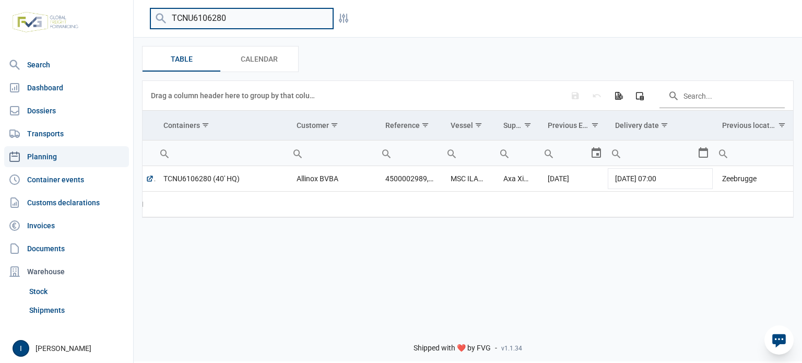
drag, startPoint x: 231, startPoint y: 18, endPoint x: 167, endPoint y: 18, distance: 64.2
click at [167, 18] on input "TCNU6106280" at bounding box center [241, 18] width 183 height 20
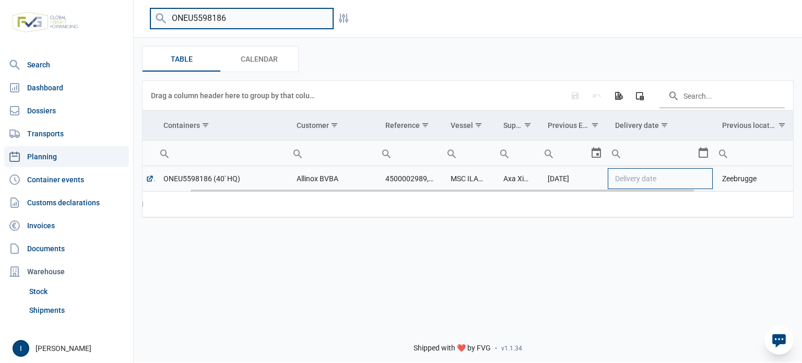
type input "ONEU5598186"
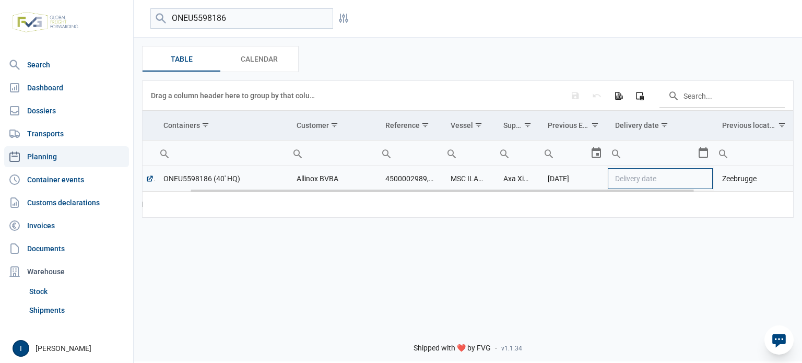
click at [703, 179] on td "Delivery date" at bounding box center [660, 179] width 107 height 26
click at [703, 179] on div "Select" at bounding box center [707, 178] width 13 height 25
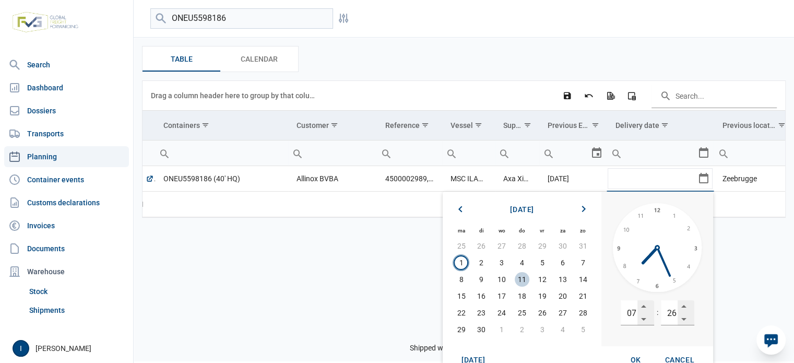
click at [525, 277] on span "11" at bounding box center [522, 279] width 15 height 15
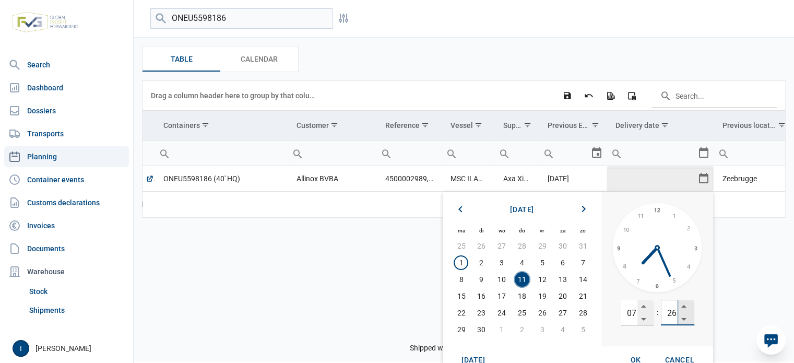
drag, startPoint x: 666, startPoint y: 317, endPoint x: 685, endPoint y: 313, distance: 19.2
click at [685, 313] on div "26" at bounding box center [677, 312] width 33 height 25
type input "00"
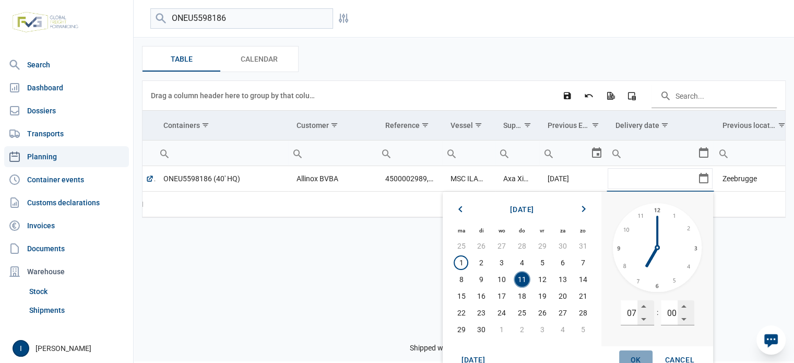
click at [636, 355] on div "OK" at bounding box center [635, 359] width 33 height 19
type input "[DATE] 07:00"
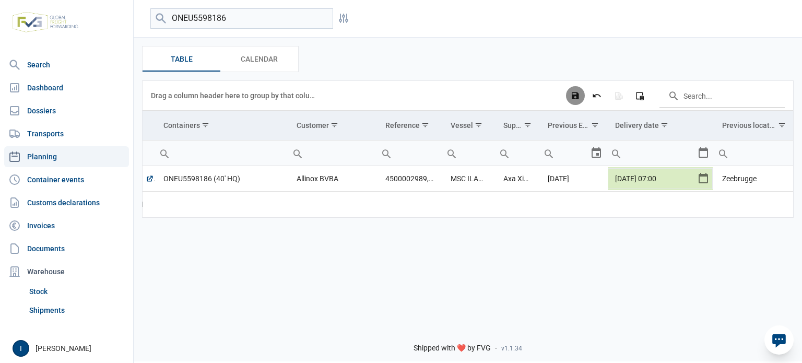
click at [574, 98] on icon "Save changes" at bounding box center [575, 95] width 9 height 9
